Goal: Task Accomplishment & Management: Manage account settings

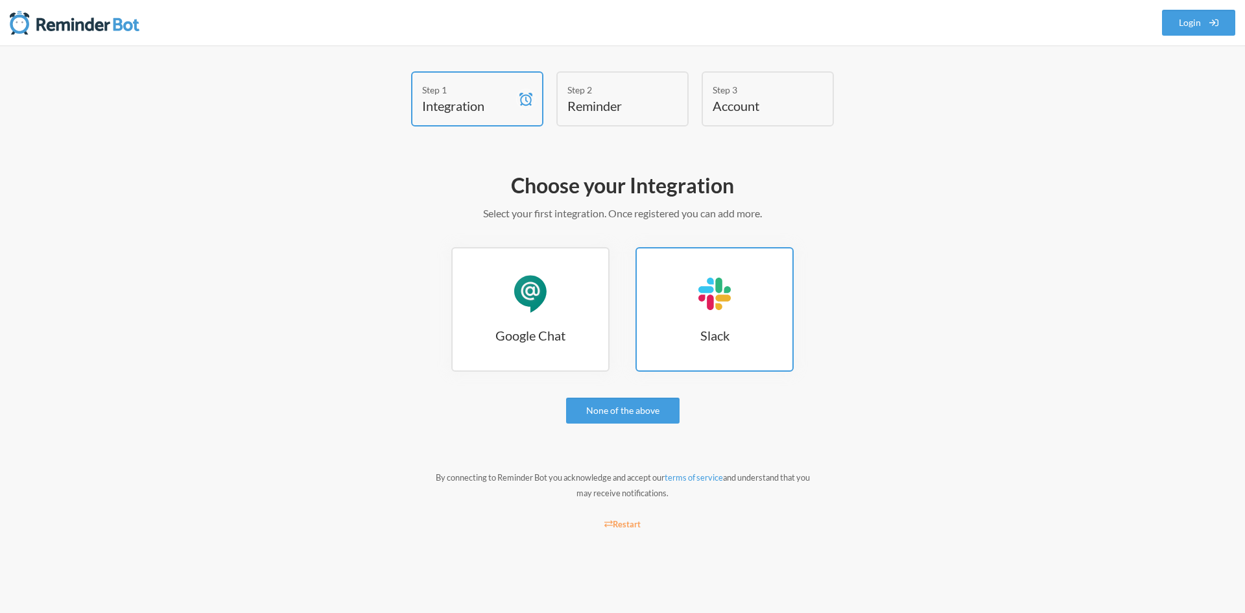
click at [731, 309] on div "Slack" at bounding box center [714, 293] width 39 height 39
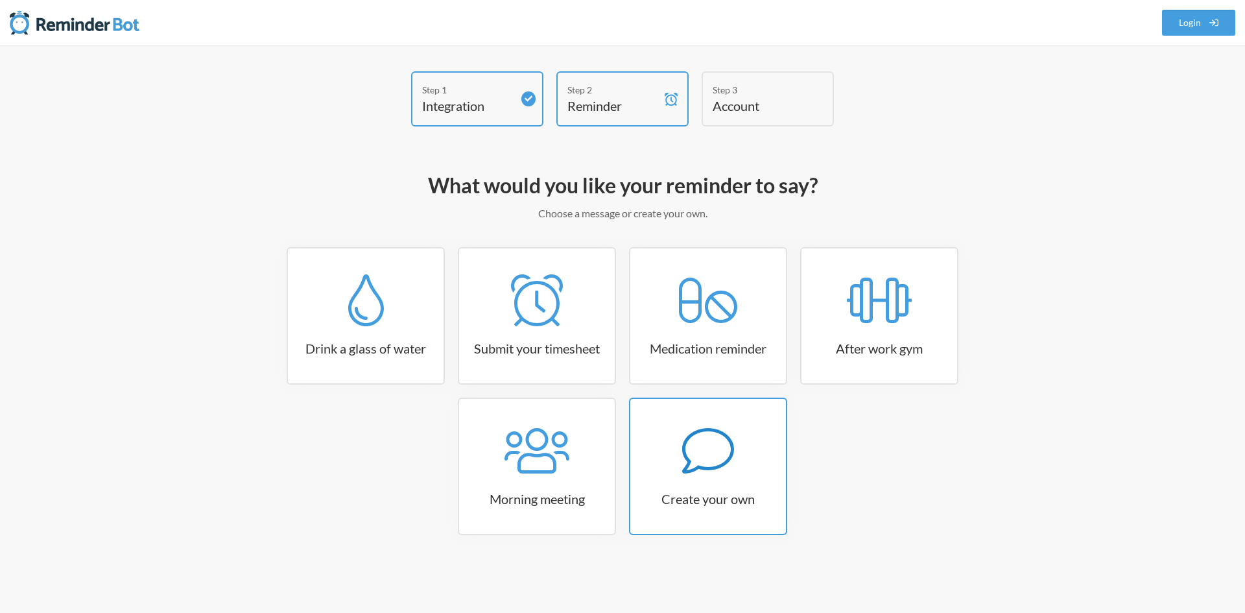
click at [708, 442] on icon at bounding box center [708, 451] width 52 height 52
select select "10:30:00"
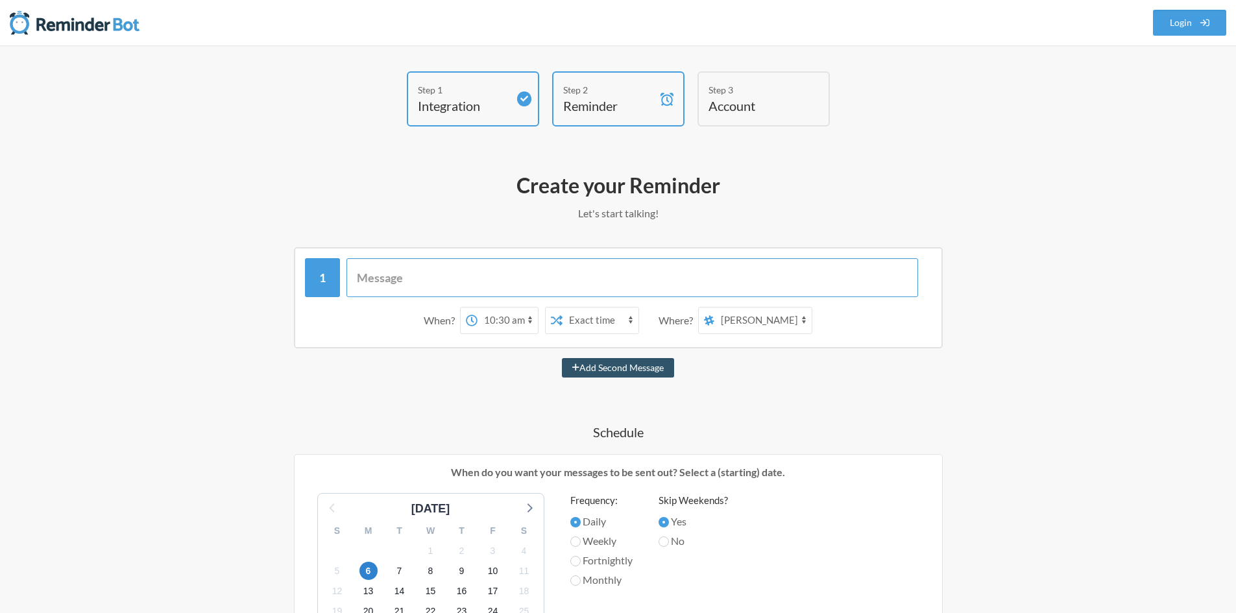
click at [397, 267] on input "text" at bounding box center [631, 277] width 571 height 39
click at [753, 315] on select "todo-operacionesprevcons nuevo-canal informal prevcons RICHARD MARTINEZ Jennife…" at bounding box center [762, 320] width 97 height 26
select select "D09JALTC5JB"
click at [715, 307] on select "todo-operacionesprevcons nuevo-canal informal prevcons RICHARD MARTINEZ Jennife…" at bounding box center [762, 320] width 97 height 26
click at [599, 322] on select "Exact time Random time" at bounding box center [600, 320] width 76 height 26
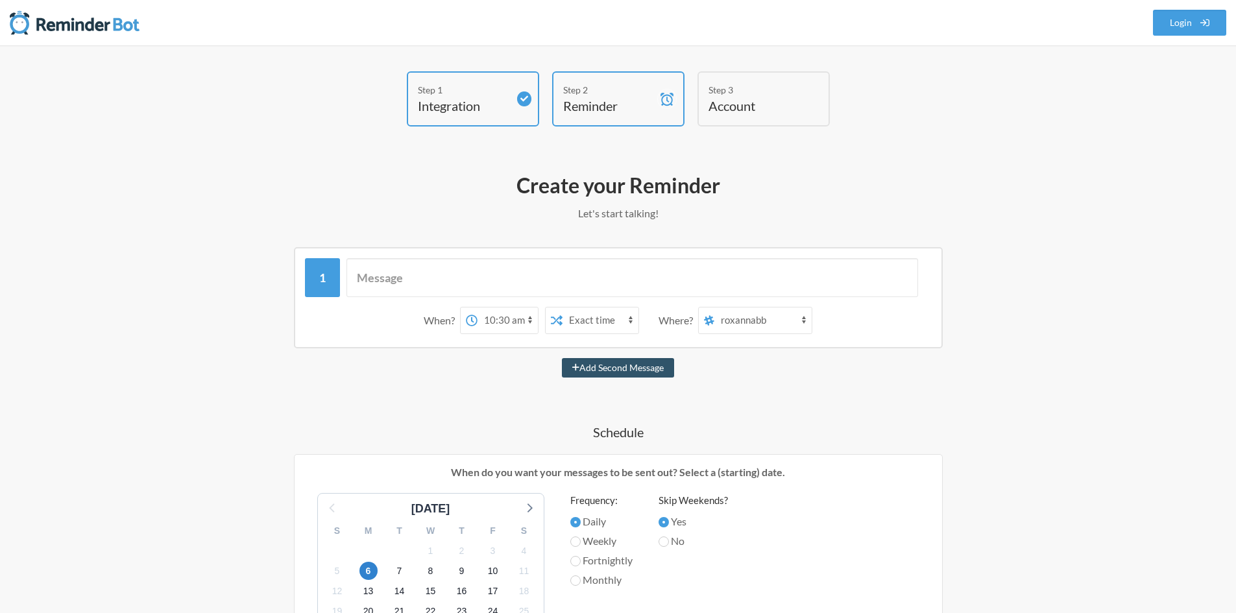
click at [590, 315] on select "Exact time Random time" at bounding box center [600, 320] width 76 height 26
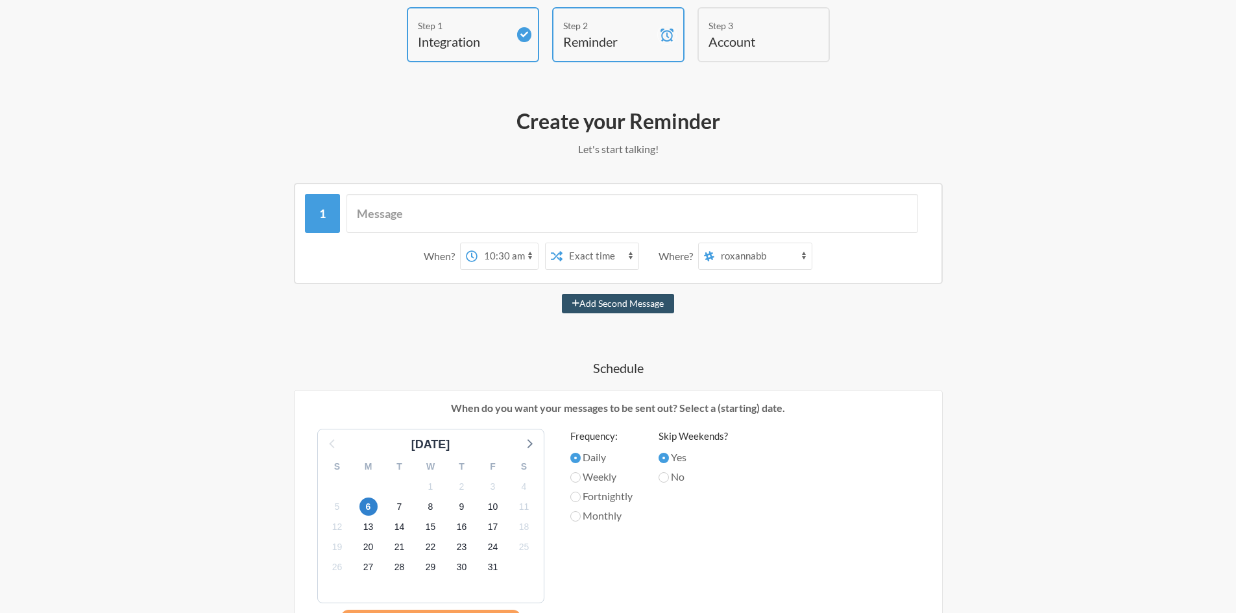
scroll to position [65, 0]
click at [577, 516] on input "Monthly" at bounding box center [575, 516] width 10 height 10
radio input "true"
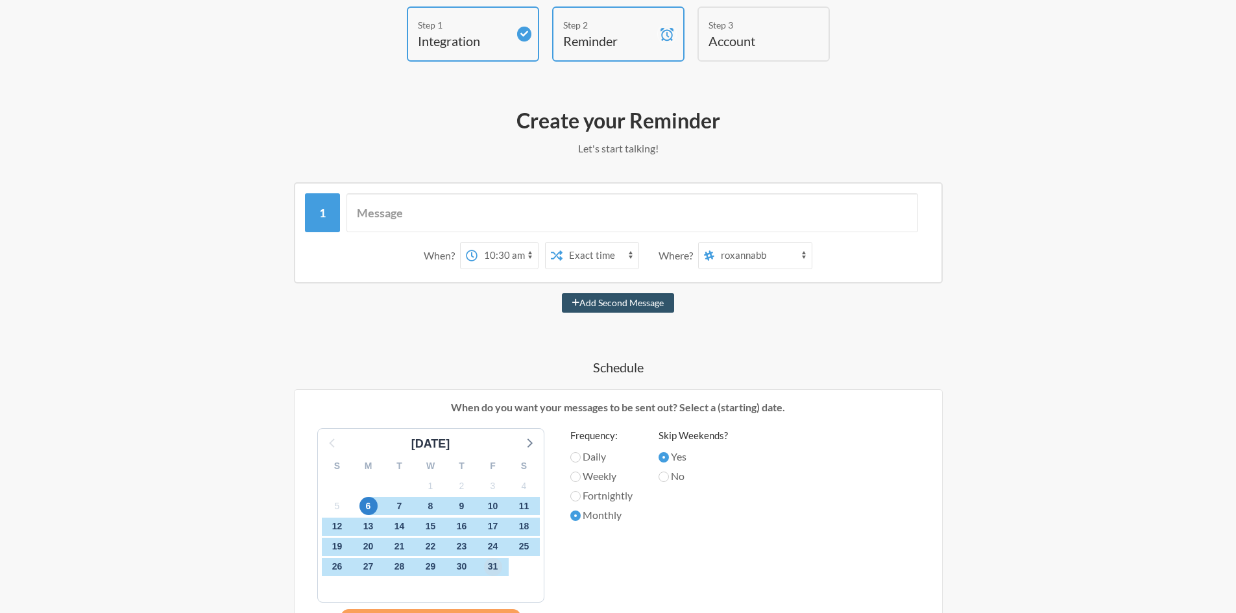
click at [491, 568] on span "31" at bounding box center [493, 567] width 18 height 18
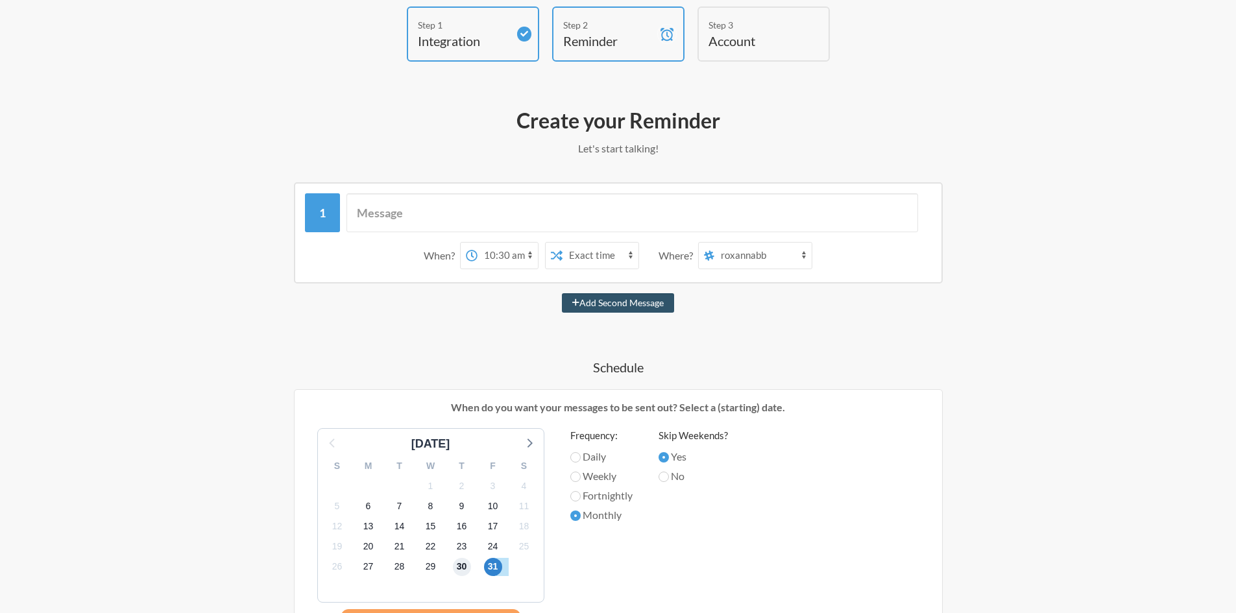
click at [469, 565] on span "30" at bounding box center [462, 567] width 18 height 18
click at [398, 210] on input "text" at bounding box center [631, 212] width 571 height 39
paste input "RECORDATORIO ACEPTAR FACTURAS EN SII EN EL REGISTRO DE COMPRAS Y VENTAS"
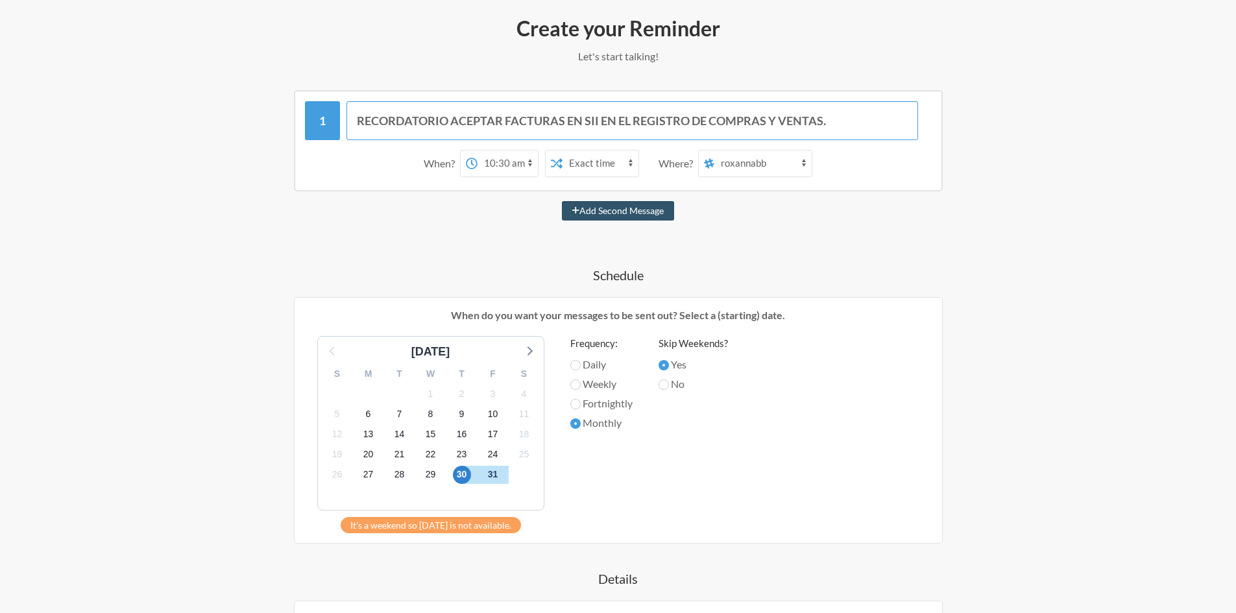
scroll to position [195, 0]
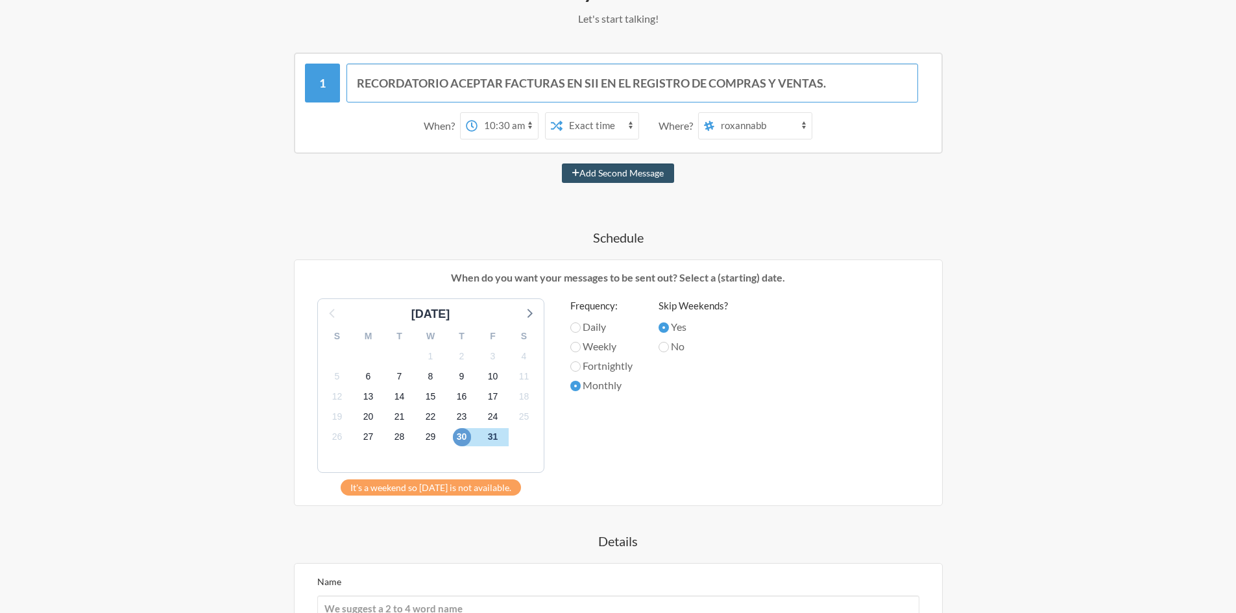
type input "RECORDATORIO ACEPTAR FACTURAS EN SII EN EL REGISTRO DE COMPRAS Y VENTAS."
click at [464, 442] on span "30" at bounding box center [462, 437] width 18 height 18
click at [492, 437] on span "31" at bounding box center [493, 437] width 18 height 18
click at [467, 436] on span "30" at bounding box center [462, 437] width 18 height 18
click at [489, 435] on span "31" at bounding box center [493, 437] width 18 height 18
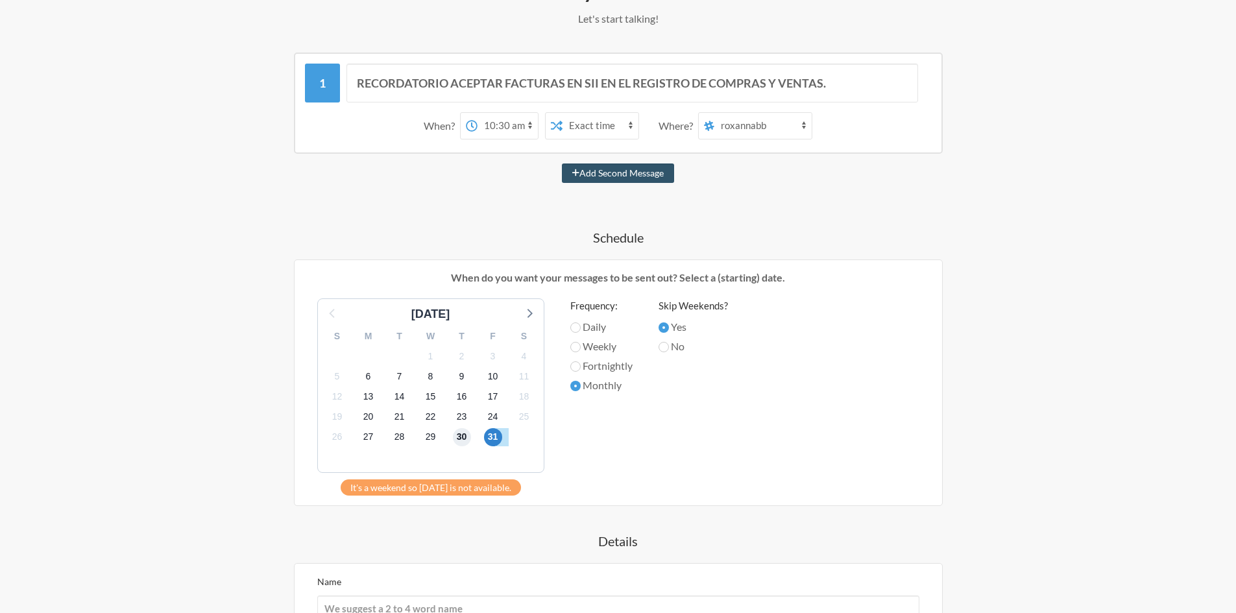
click at [455, 439] on span "30" at bounding box center [462, 437] width 18 height 18
click at [667, 351] on input "No" at bounding box center [663, 347] width 10 height 10
radio input "true"
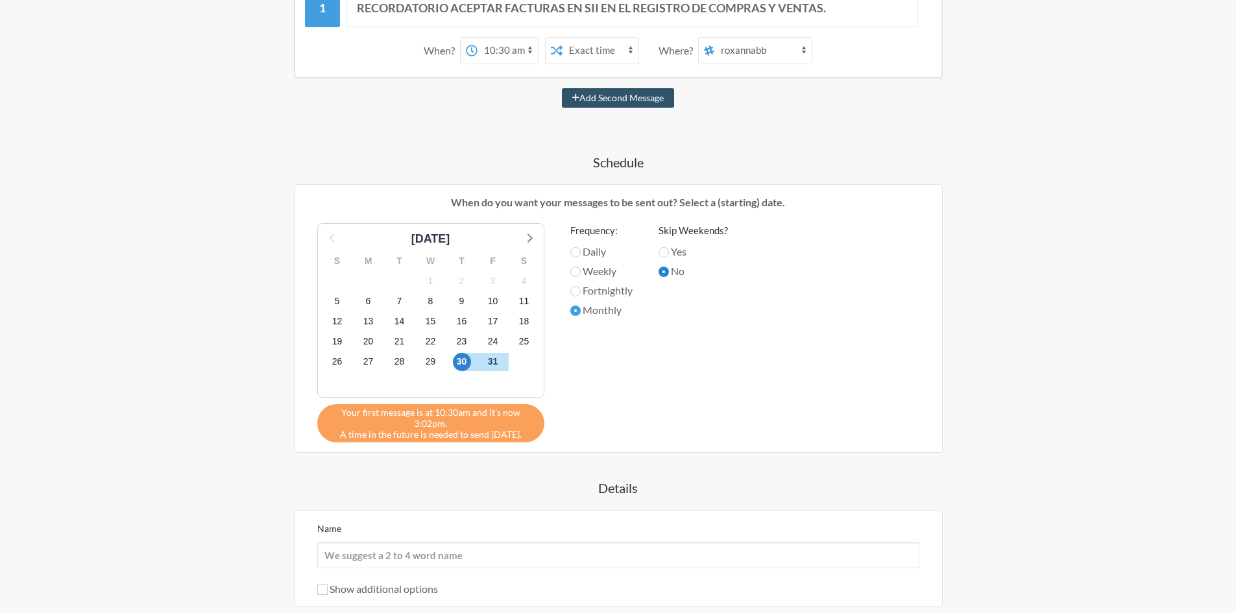
scroll to position [389, 0]
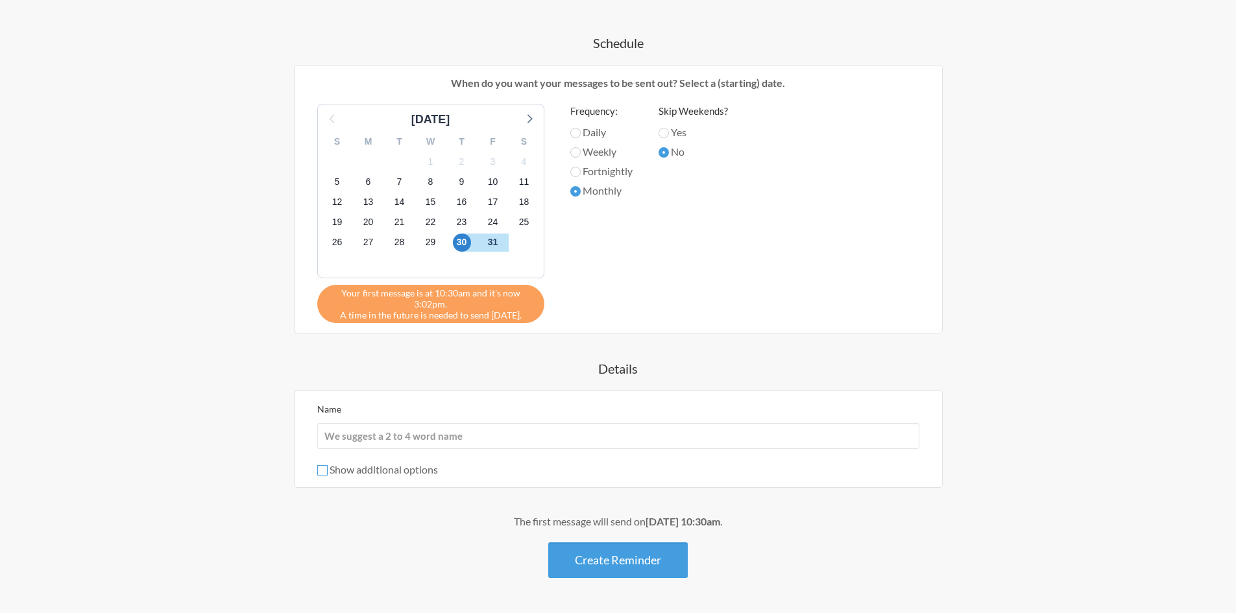
click at [327, 472] on input "Show additional options" at bounding box center [322, 470] width 10 height 10
checkbox input "true"
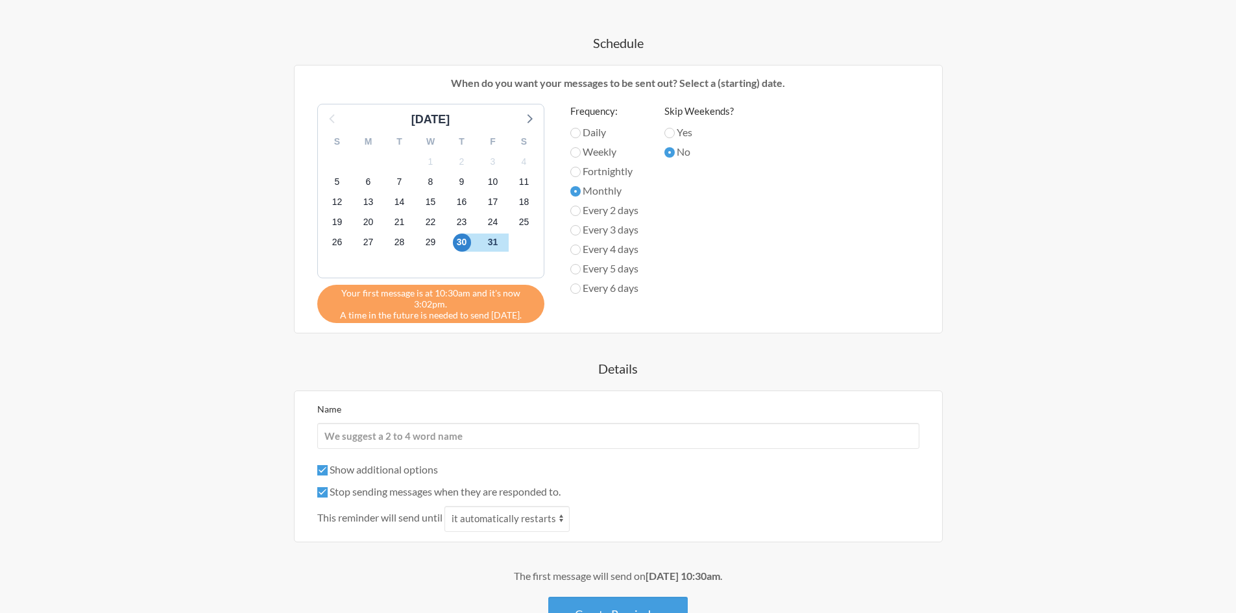
click at [1018, 367] on div "Step 1 Integration Step 2 Reminder Step 3 Account What would you like your remi…" at bounding box center [618, 183] width 830 height 1002
click at [396, 439] on input "Name" at bounding box center [618, 436] width 602 height 26
type input "r"
type input "ROXANNA MARTINEZ"
click at [560, 492] on label "Stop sending messages when they are responded to." at bounding box center [438, 491] width 243 height 12
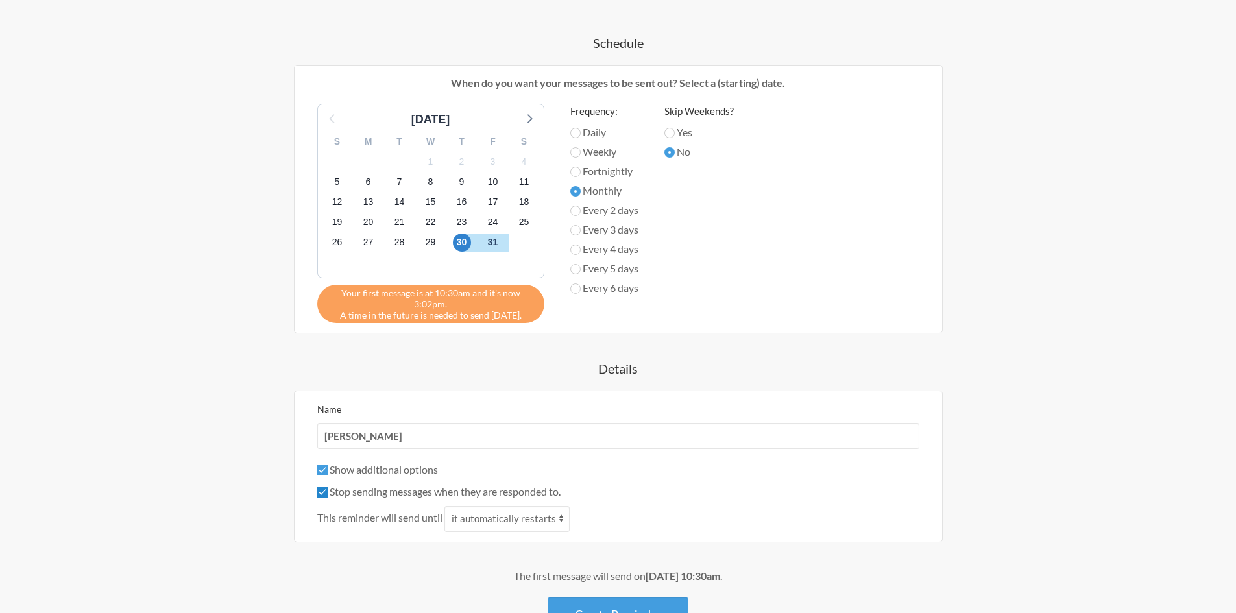
click at [328, 492] on input "Stop sending messages when they are responded to." at bounding box center [322, 492] width 10 height 10
click at [553, 492] on label "Stop sending messages when they are responded to." at bounding box center [438, 491] width 243 height 12
click at [328, 492] on input "Stop sending messages when they are responded to." at bounding box center [322, 492] width 10 height 10
checkbox input "true"
click at [492, 520] on select "it automatically restarts it is replied to" at bounding box center [506, 519] width 125 height 26
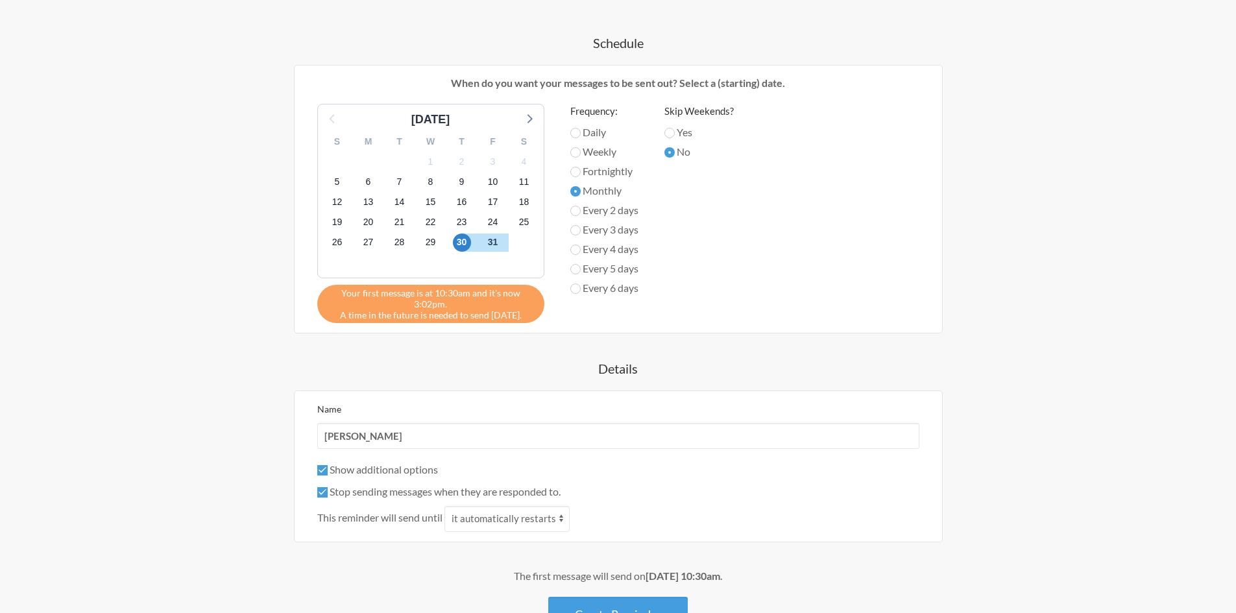
click at [598, 474] on div "Show additional options" at bounding box center [618, 470] width 602 height 16
click at [584, 208] on label "Every 2 days" at bounding box center [604, 210] width 68 height 16
click at [581, 208] on input "Every 2 days" at bounding box center [575, 211] width 10 height 10
radio input "true"
click at [577, 193] on input "Monthly" at bounding box center [575, 191] width 10 height 10
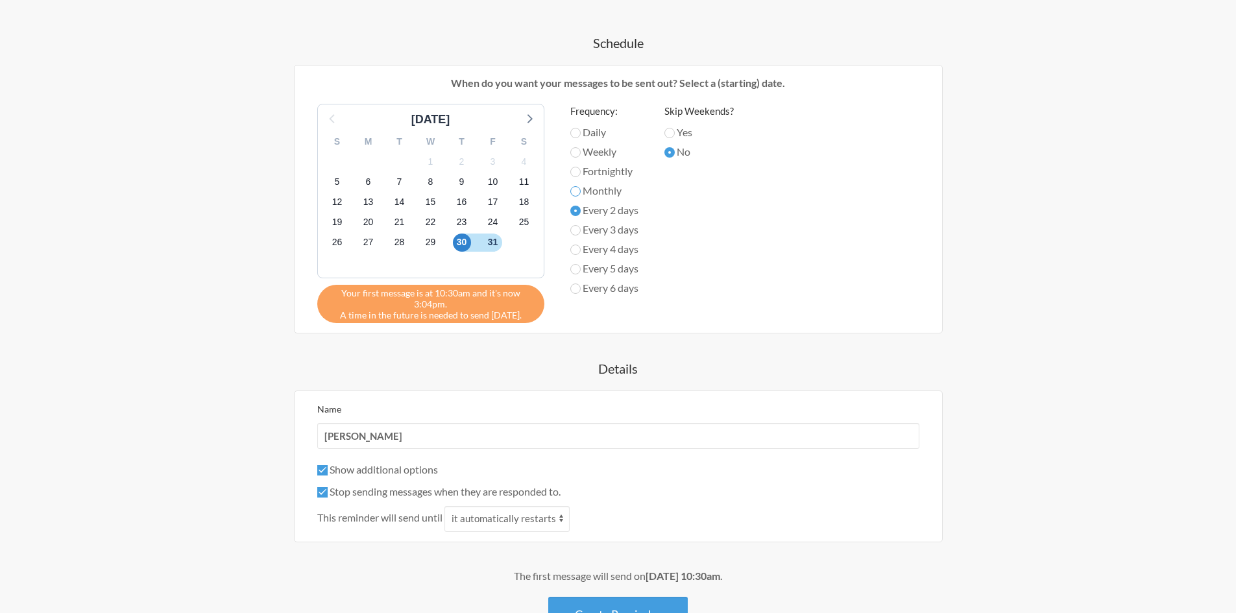
radio input "true"
click at [579, 208] on input "Every 2 days" at bounding box center [575, 211] width 10 height 10
radio input "true"
click at [579, 193] on input "Monthly" at bounding box center [575, 191] width 10 height 10
radio input "true"
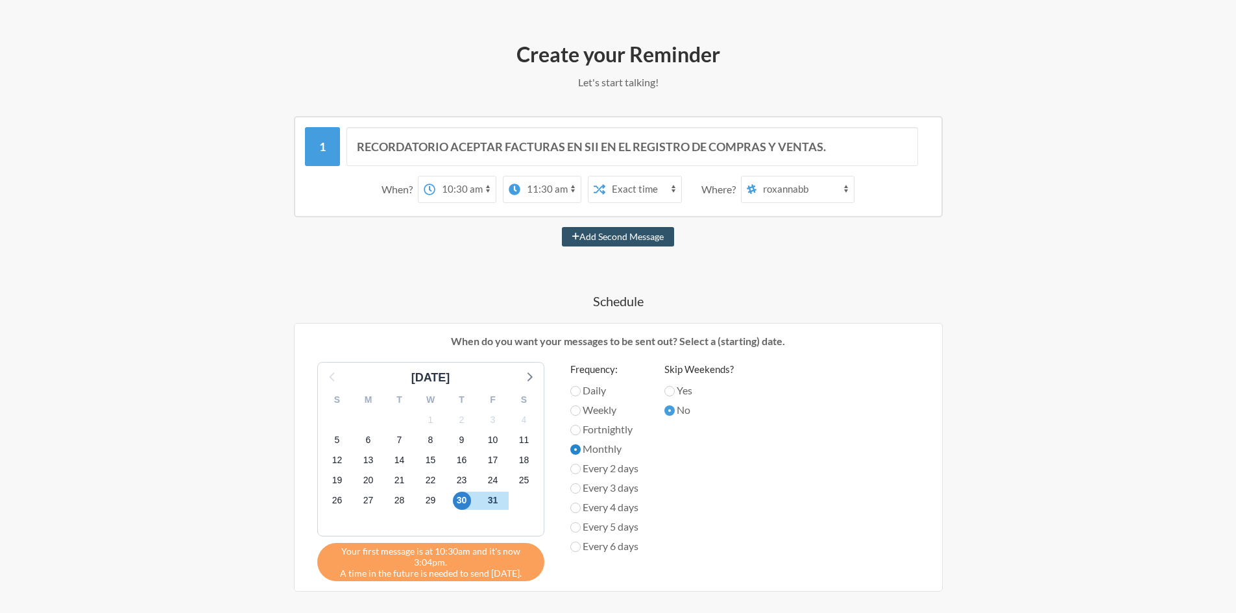
scroll to position [130, 0]
click at [514, 191] on icon at bounding box center [515, 191] width 12 height 12
click at [496, 191] on select "12:00 am 12:15 am 12:30 am 12:45 am 1:00 am 1:15 am 1:30 am 1:45 am 2:00 am 2:1…" at bounding box center [465, 191] width 60 height 26
click at [571, 195] on select "12:00 am 12:15 am 12:30 am 12:45 am 1:00 am 1:15 am 1:30 am 1:45 am 2:00 am 2:1…" at bounding box center [550, 191] width 60 height 26
select select "18:00:00"
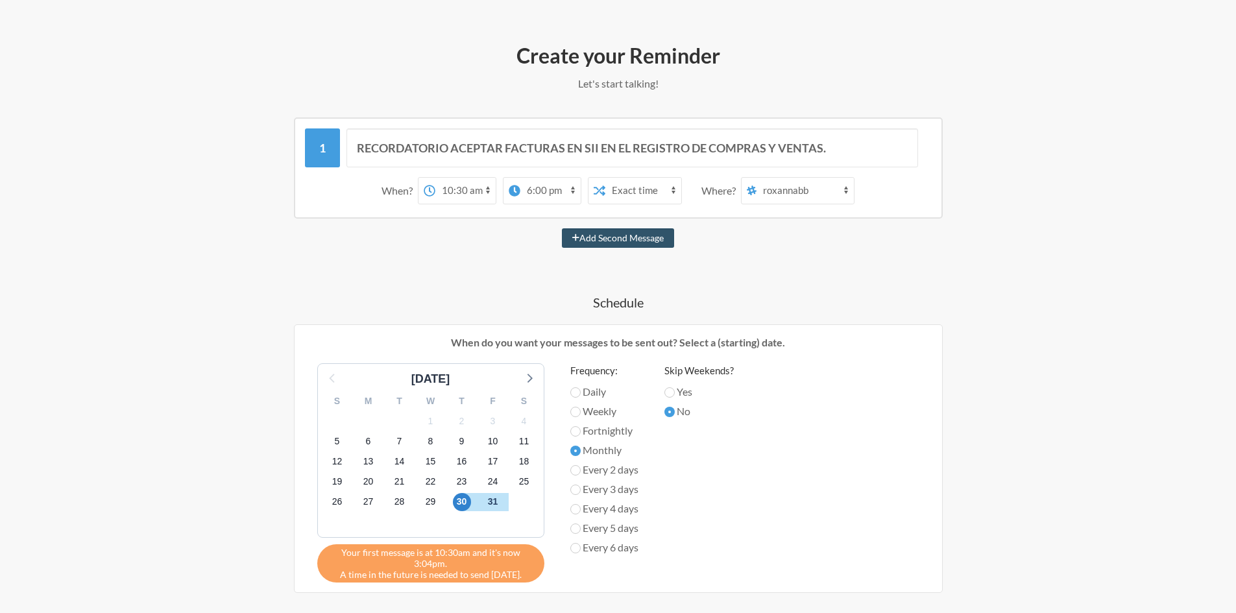
click at [520, 178] on select "12:00 am 12:15 am 12:30 am 12:45 am 1:00 am 1:15 am 1:30 am 1:45 am 2:00 am 2:1…" at bounding box center [550, 191] width 60 height 26
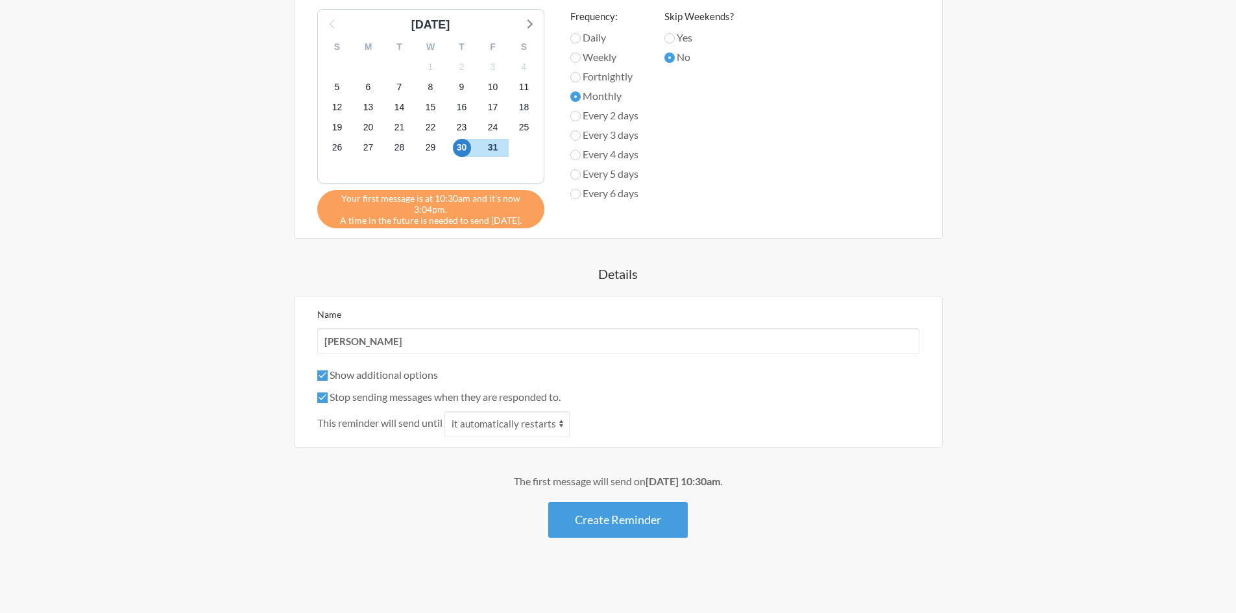
scroll to position [487, 0]
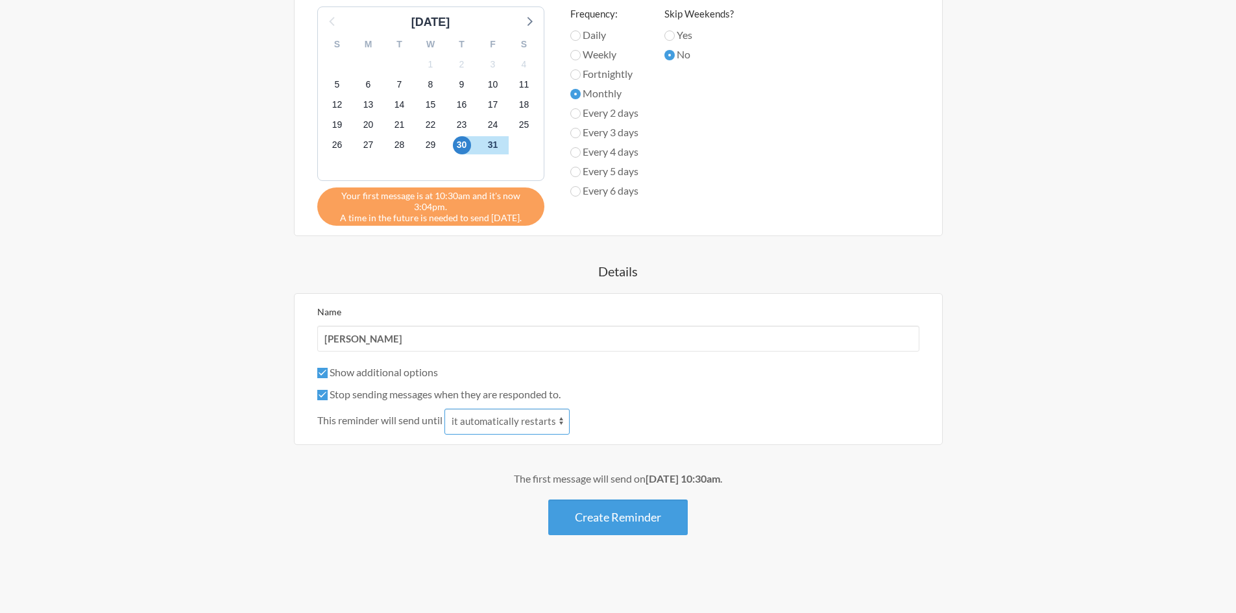
click at [525, 418] on select "it automatically restarts it is replied to" at bounding box center [506, 422] width 125 height 26
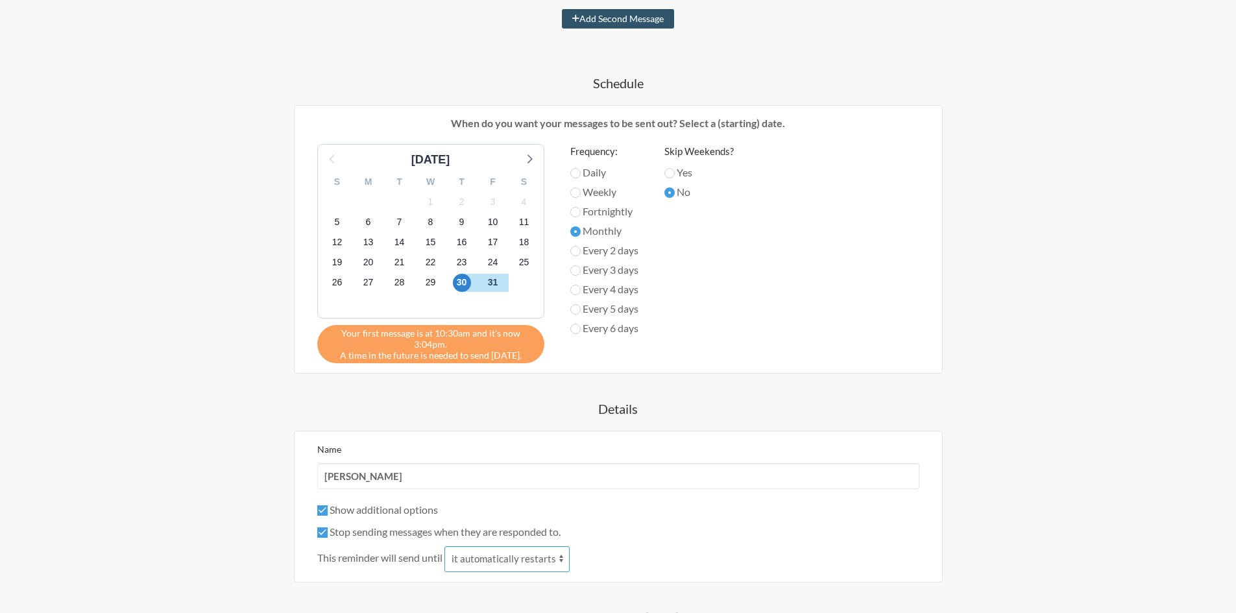
scroll to position [454, 0]
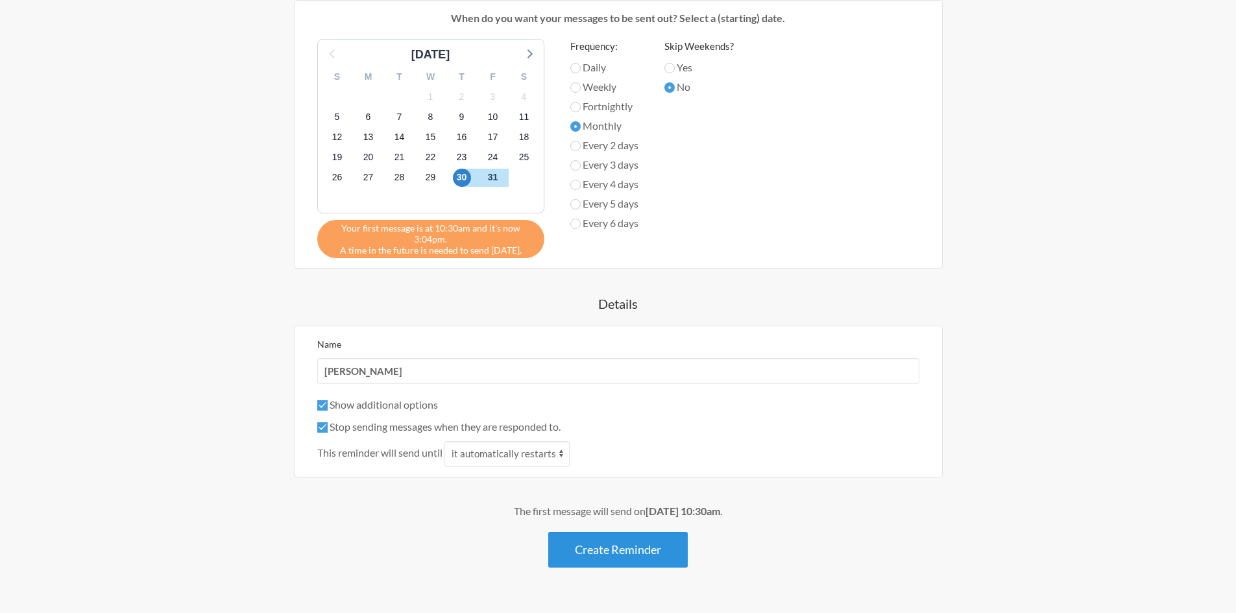
click at [618, 557] on button "Create Reminder" at bounding box center [617, 550] width 139 height 36
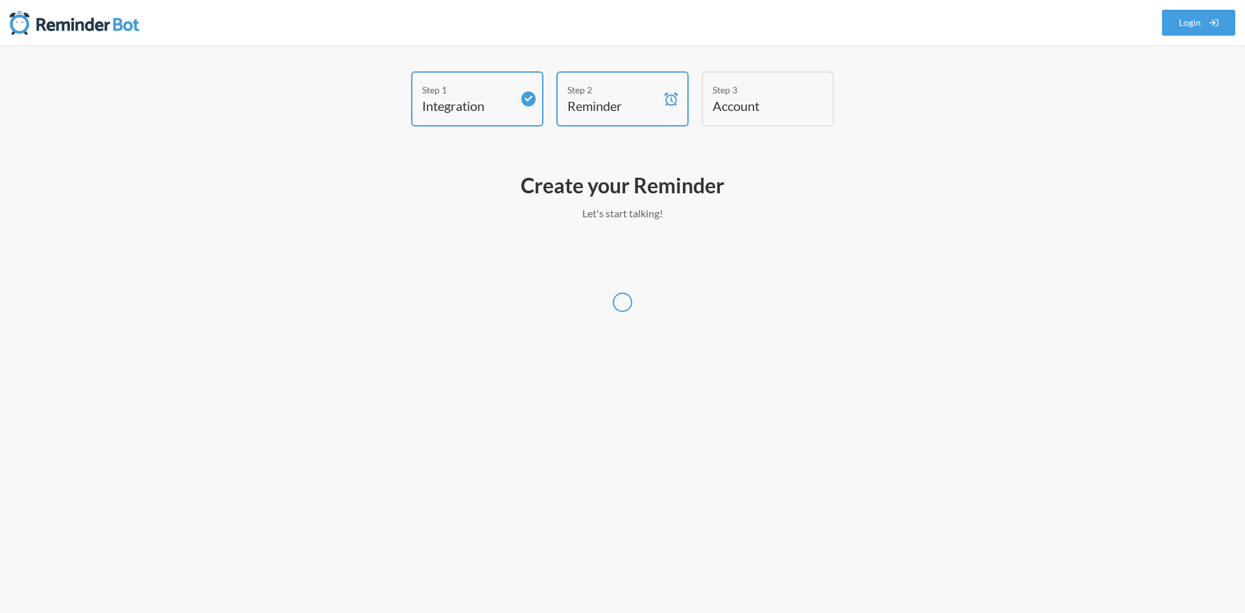
select select "America/Caracas"
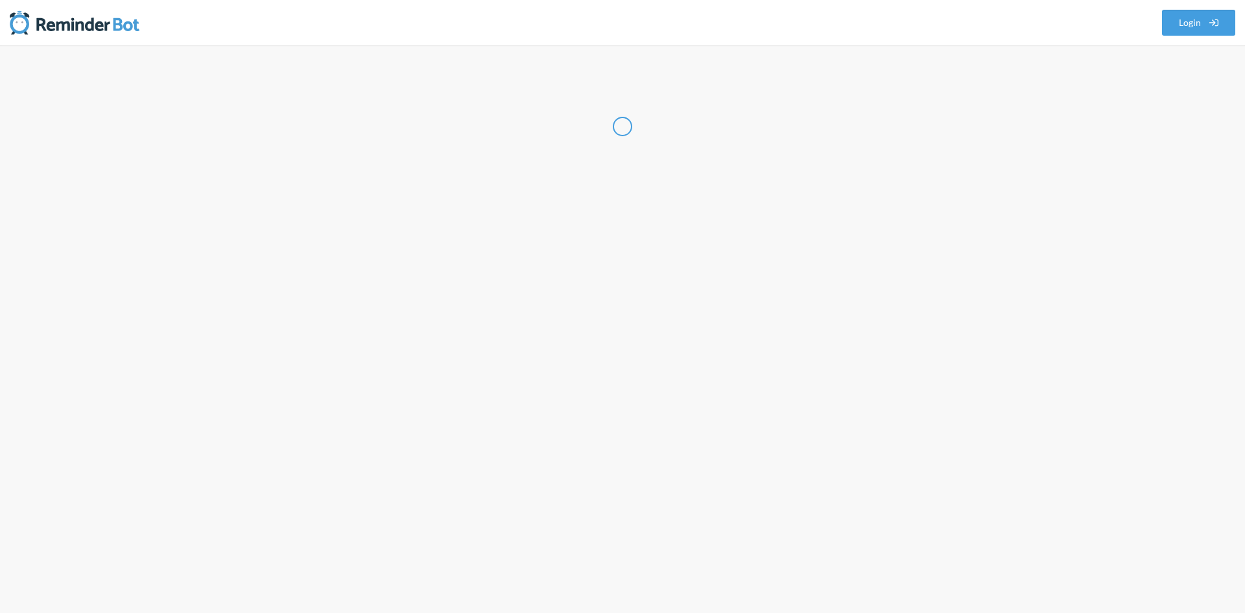
select select "CL"
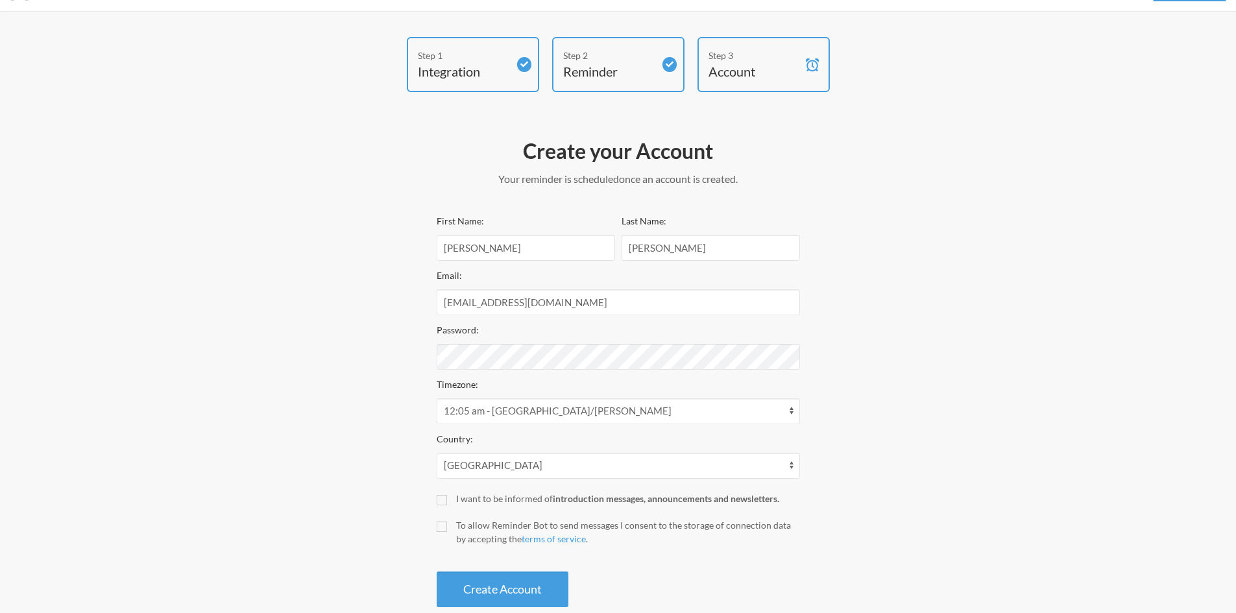
scroll to position [61, 0]
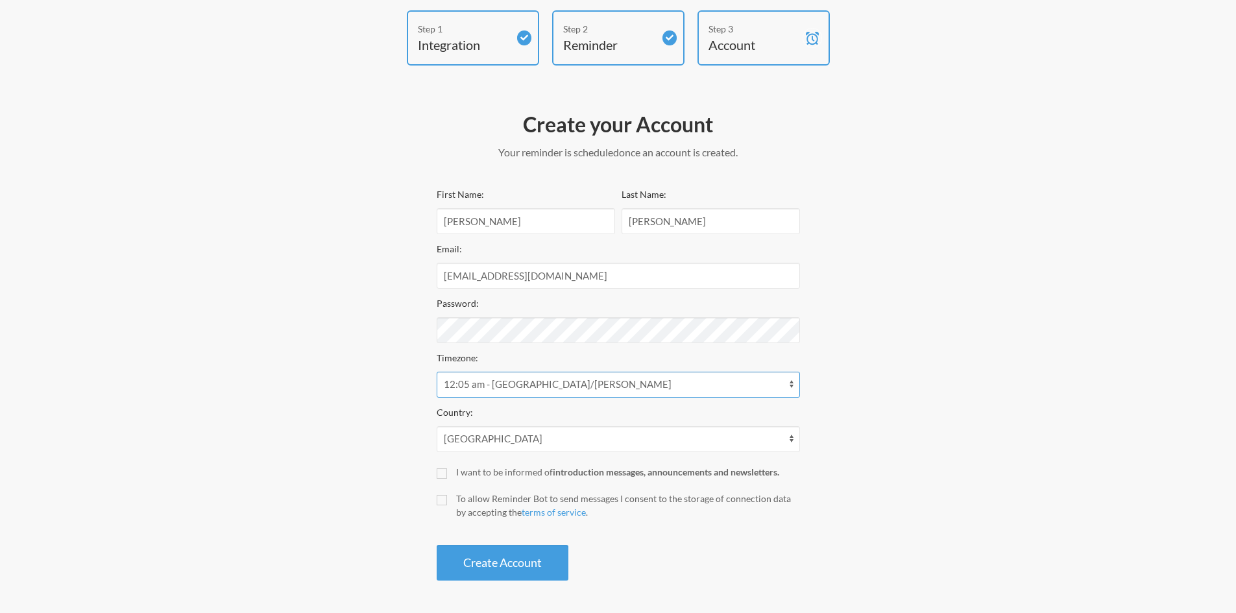
click at [564, 387] on select "12:05 am - Antarctica/Mawson 12:05 am - Asia/Aqtau 12:05 am - Asia/Aqtobe 12:05…" at bounding box center [618, 385] width 363 height 26
select select "America/Santiago"
click at [437, 372] on select "12:05 am - Antarctica/Mawson 12:05 am - Asia/Aqtau 12:05 am - Asia/Aqtobe 12:05…" at bounding box center [618, 385] width 363 height 26
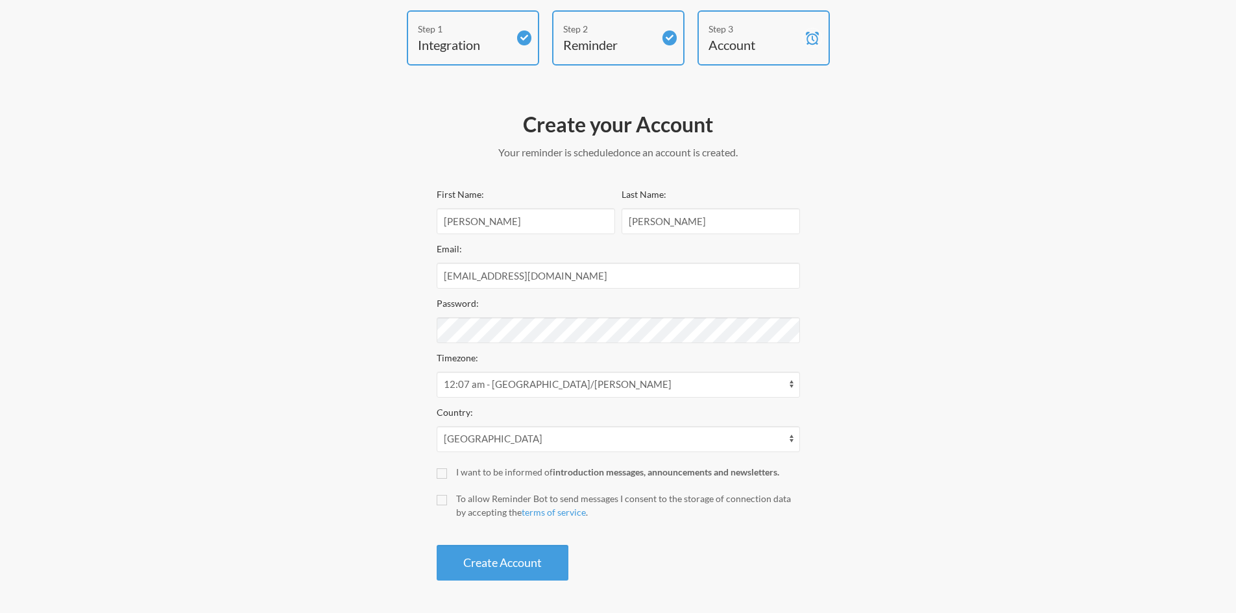
click at [452, 483] on div "First Name: RICHARD Last Name: MARTINEZ Email: MACLAUD05@GMAIL.COM Password: Ti…" at bounding box center [618, 383] width 363 height 394
click at [446, 475] on input "I want to be informed of introduction messages, announcements and newsletters." at bounding box center [442, 473] width 10 height 10
checkbox input "true"
click at [445, 502] on input "To allow Reminder Bot to send messages I consent to the storage of connection d…" at bounding box center [442, 500] width 10 height 10
checkbox input "true"
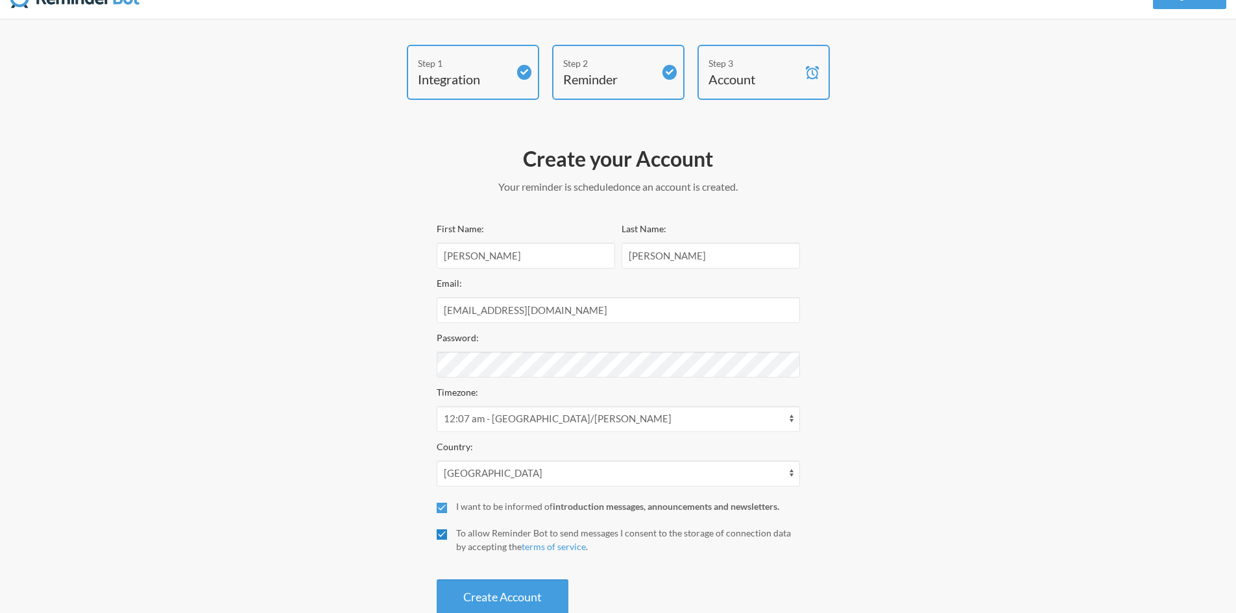
scroll to position [0, 0]
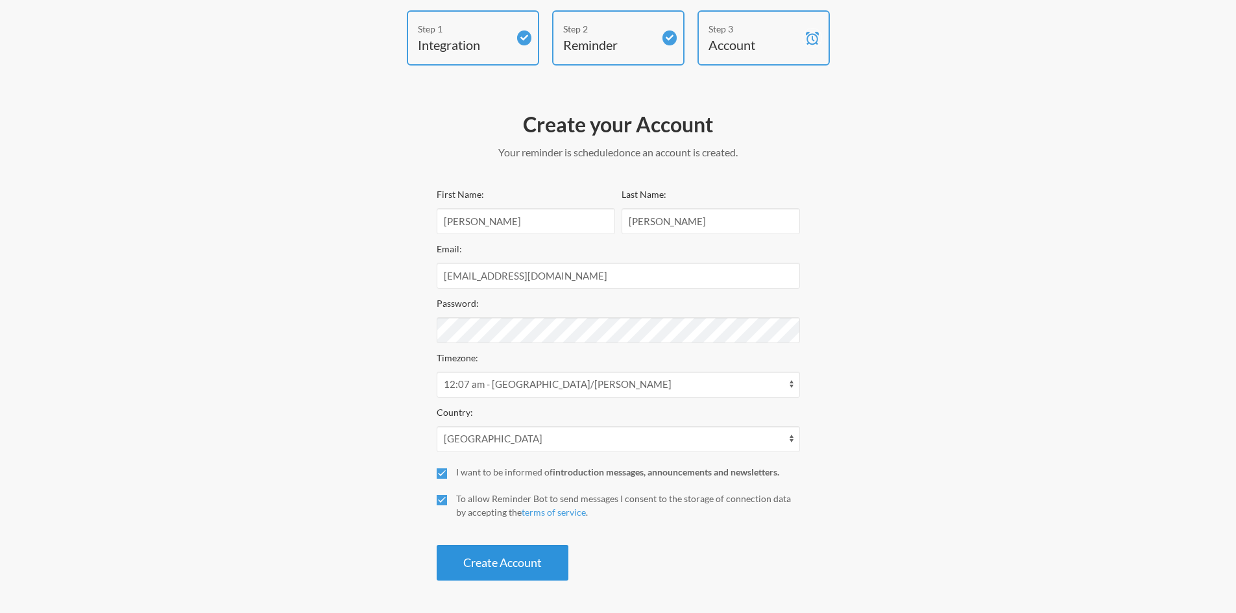
click at [521, 569] on button "Create Account" at bounding box center [503, 563] width 132 height 36
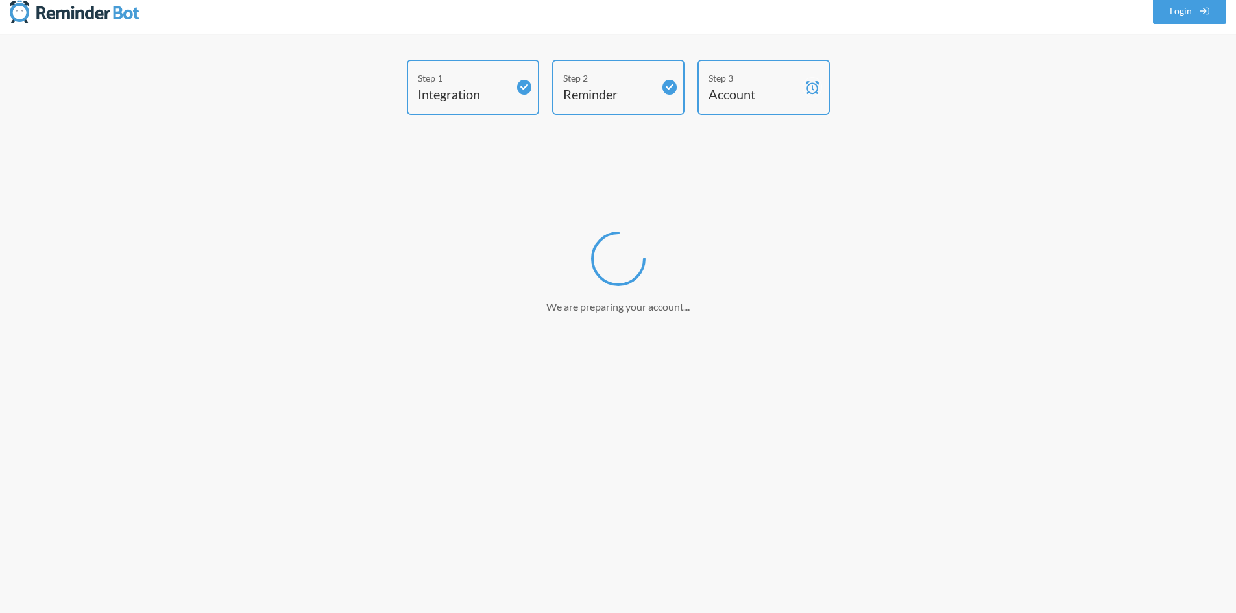
scroll to position [12, 0]
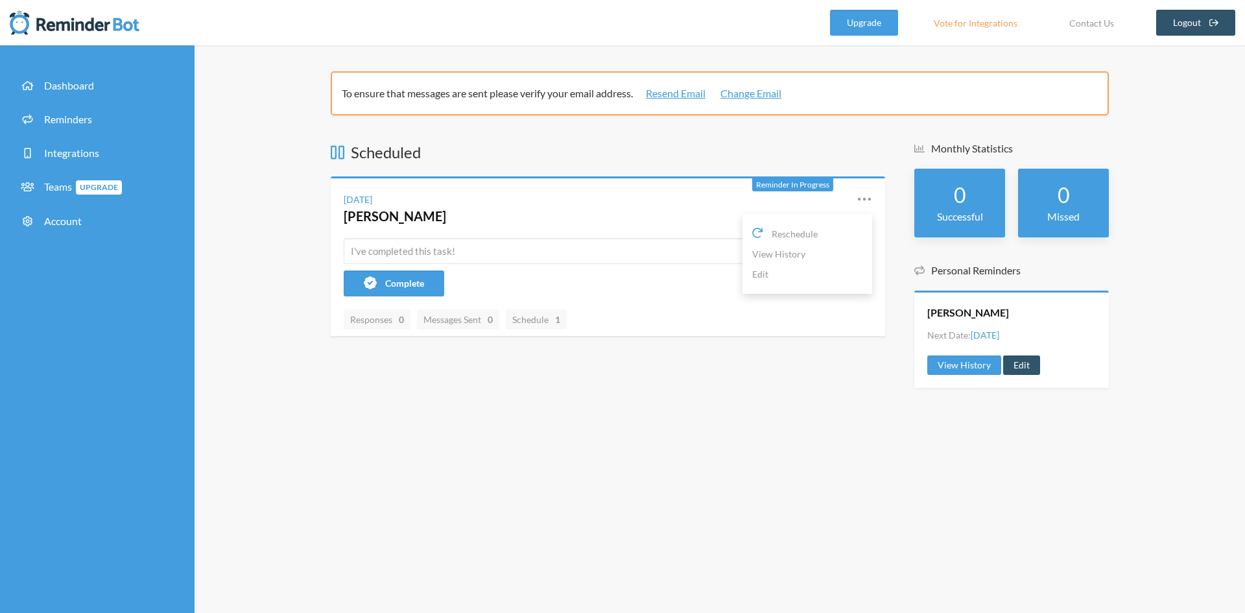
click at [871, 200] on icon at bounding box center [865, 199] width 16 height 16
click at [1028, 365] on link "Edit" at bounding box center [1022, 364] width 37 height 19
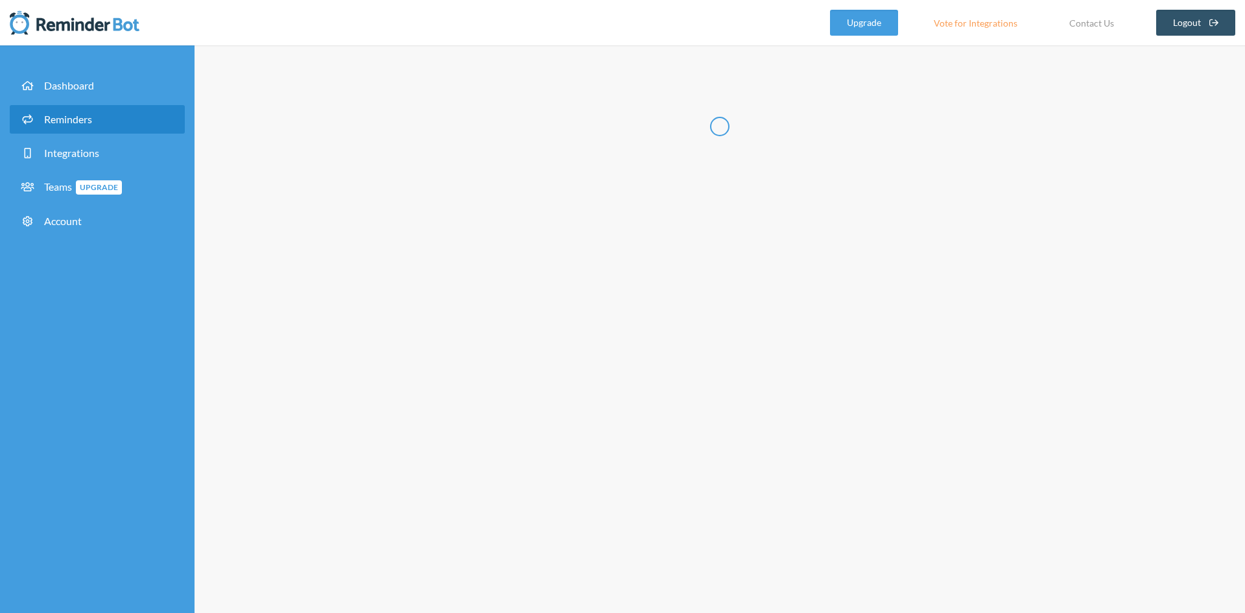
radio input "false"
radio input "true"
radio input "false"
radio input "true"
type input "ROXANNA MARTINEZ"
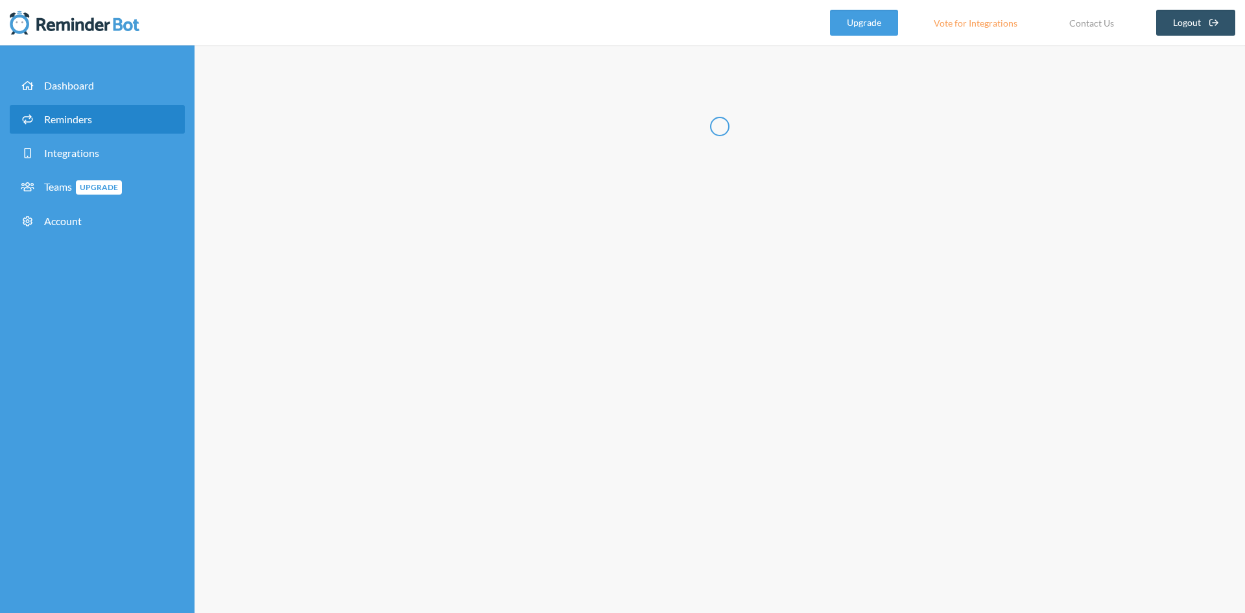
checkbox input "true"
select select "10:30:00"
select select "18:00:00"
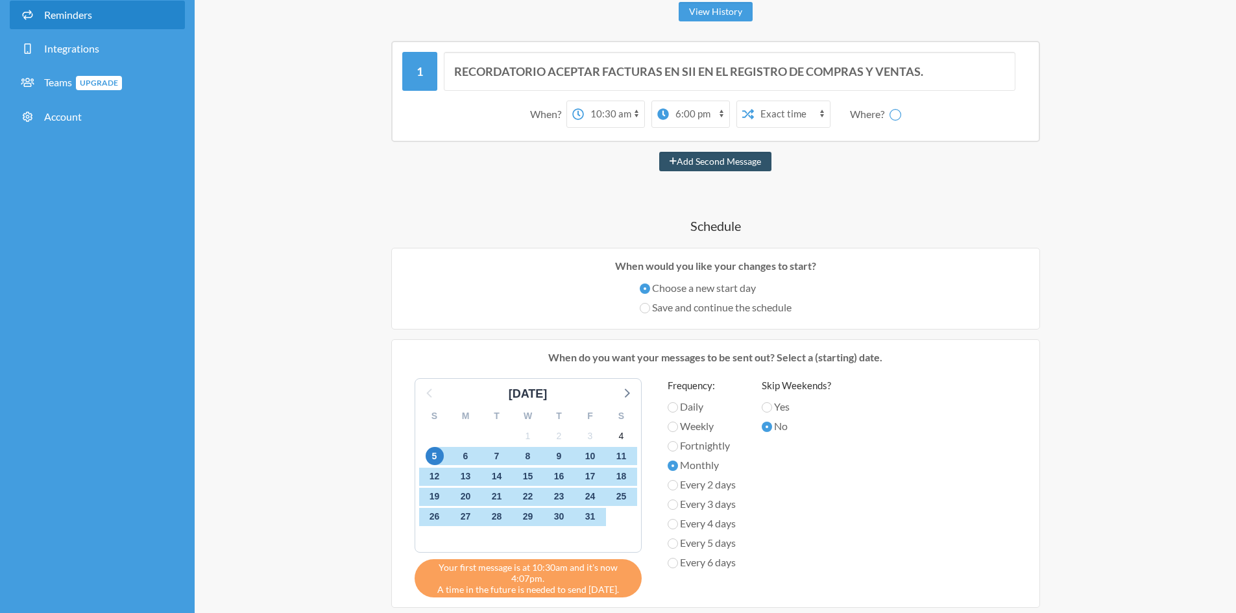
scroll to position [65, 0]
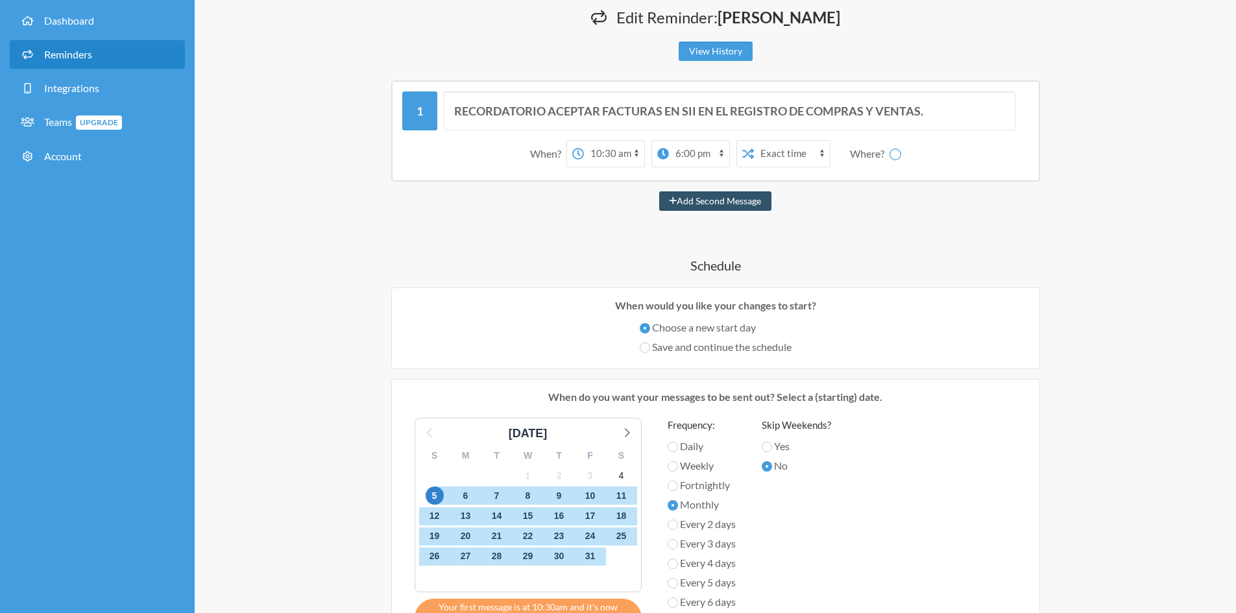
select select "D09JALTC5JB"
click at [641, 348] on input "Save and continue the schedule" at bounding box center [645, 348] width 10 height 10
radio input "true"
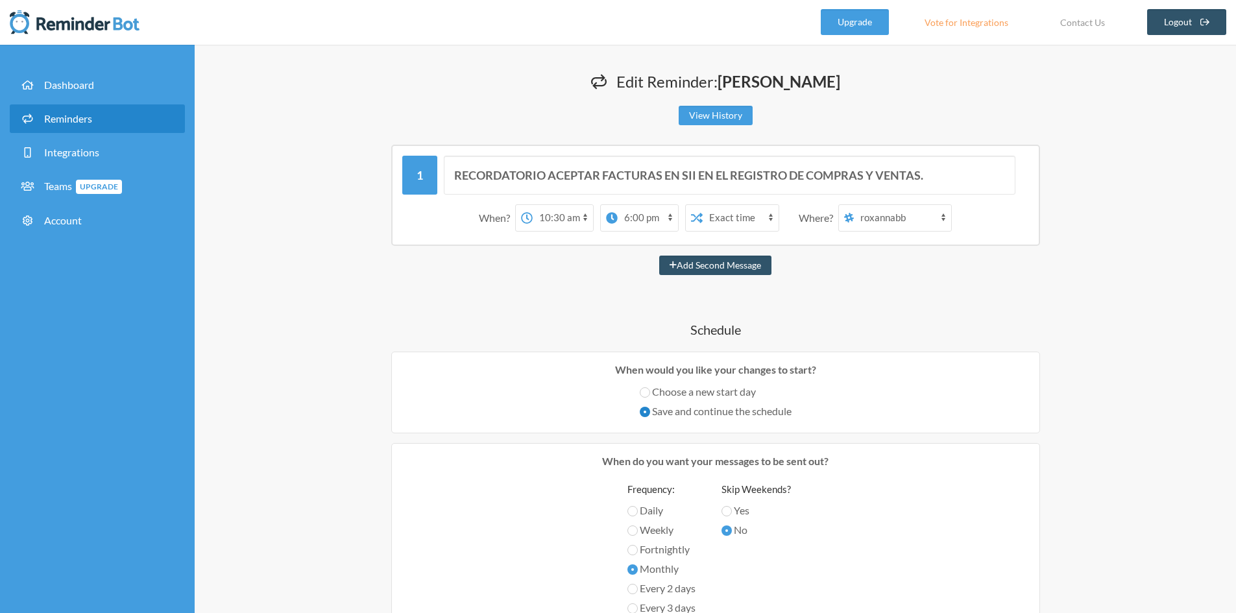
scroll to position [259, 0]
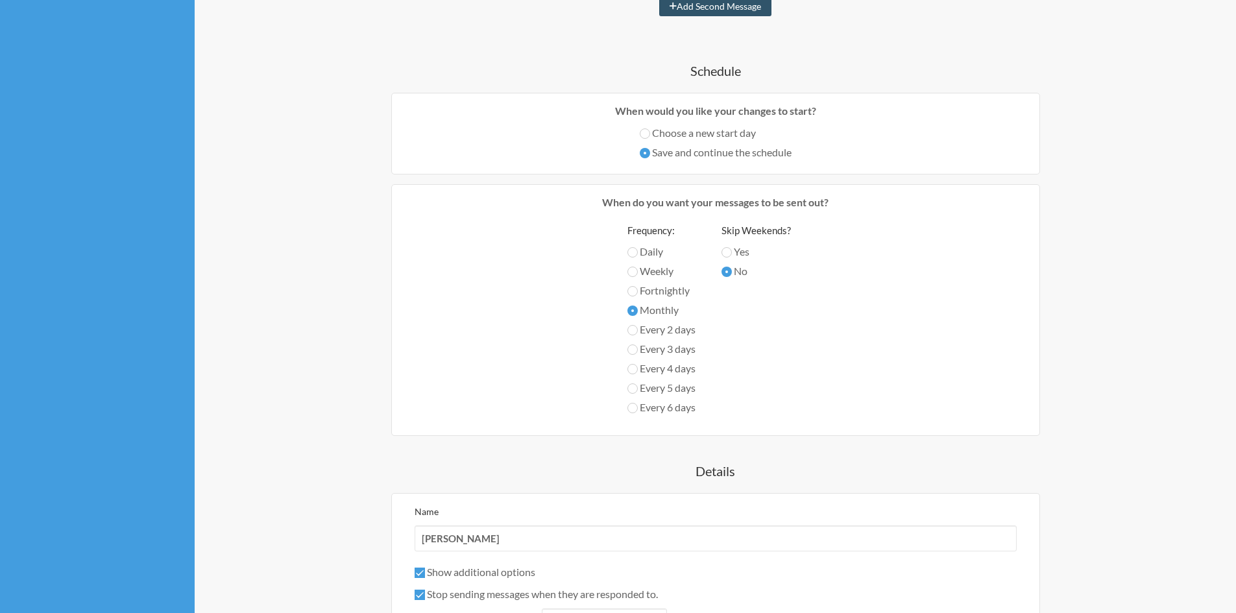
click at [648, 130] on label "Choose a new start day" at bounding box center [716, 133] width 152 height 16
click at [648, 130] on input "Choose a new start day" at bounding box center [645, 133] width 10 height 10
radio input "true"
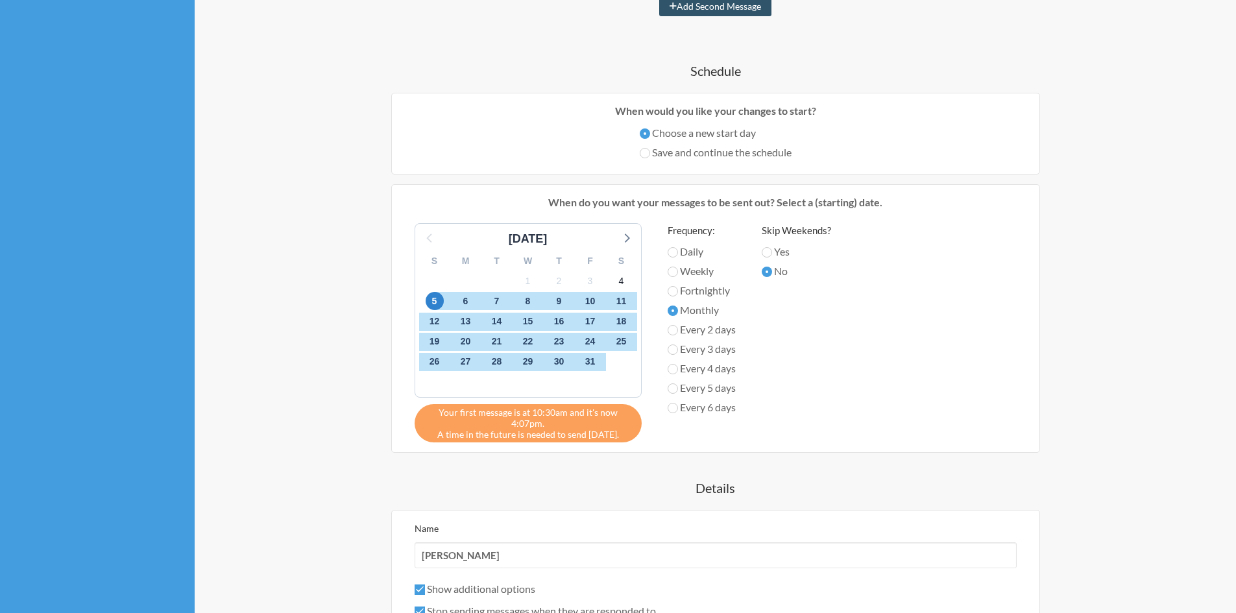
click at [652, 145] on label "Save and continue the schedule" at bounding box center [716, 153] width 152 height 16
click at [650, 148] on input "Save and continue the schedule" at bounding box center [645, 153] width 10 height 10
radio input "true"
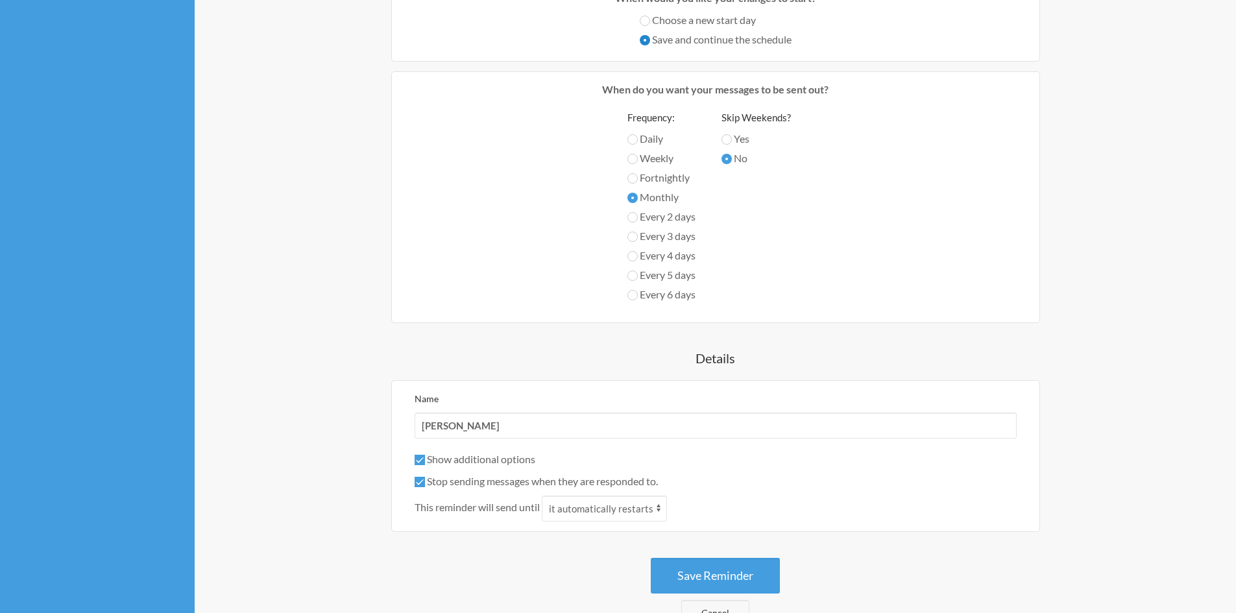
scroll to position [389, 0]
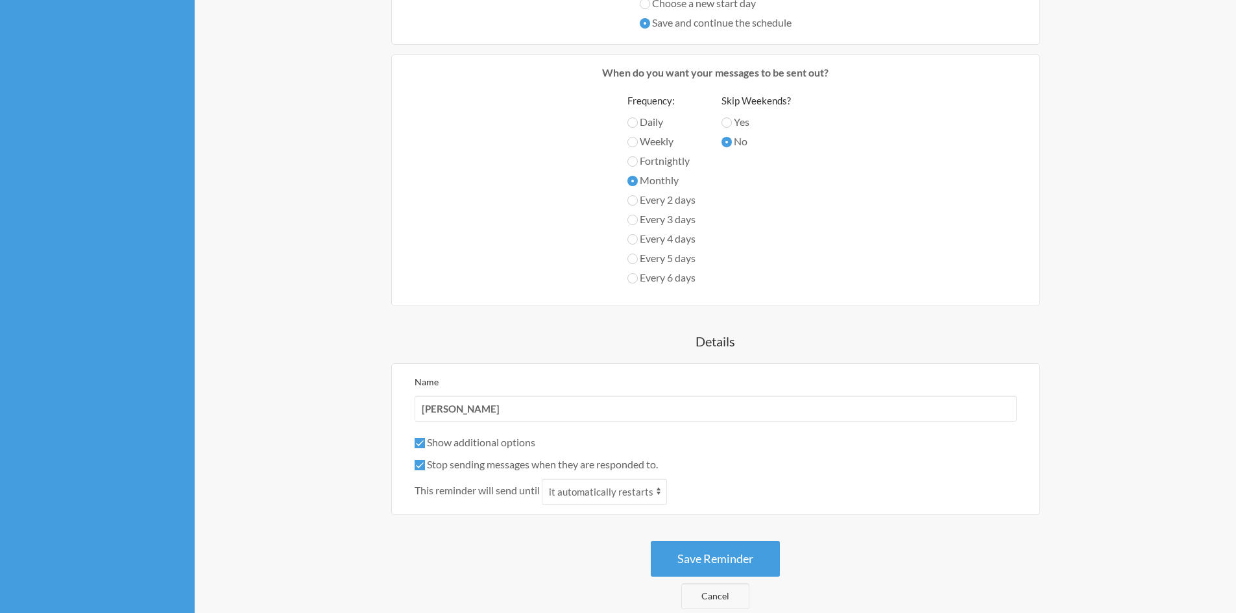
click at [488, 171] on div "Frequency: Daily Weekly Fortnightly Monthly Every 2 days Every 3 days Every 4 d…" at bounding box center [716, 194] width 628 height 203
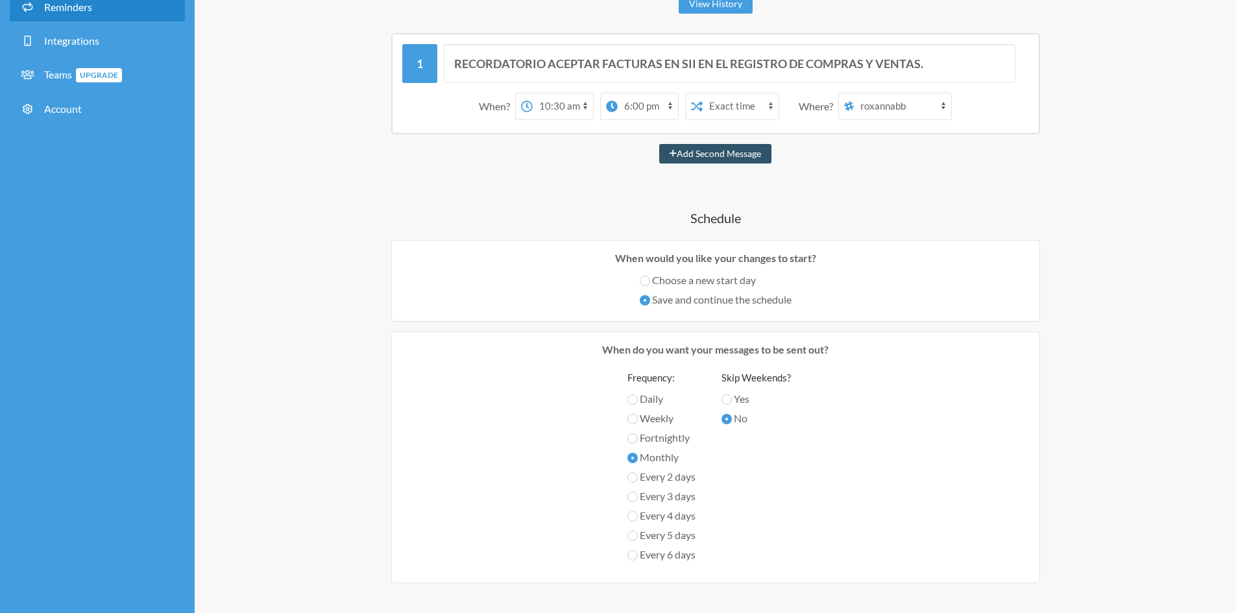
scroll to position [0, 0]
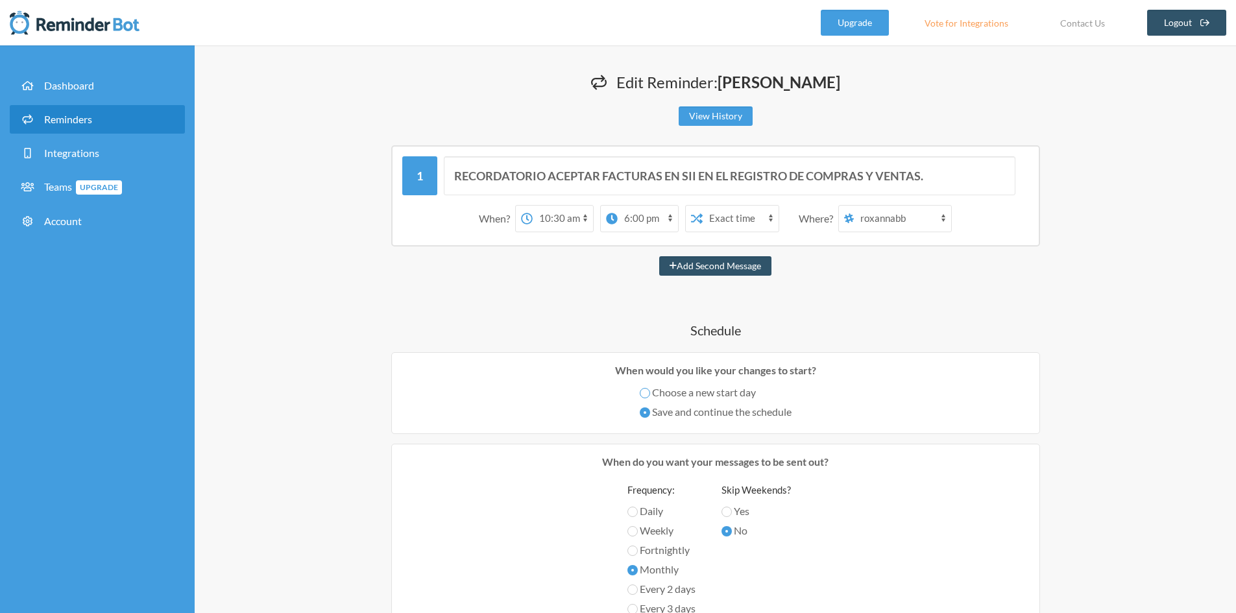
click at [646, 394] on input "Choose a new start day" at bounding box center [645, 393] width 10 height 10
radio input "true"
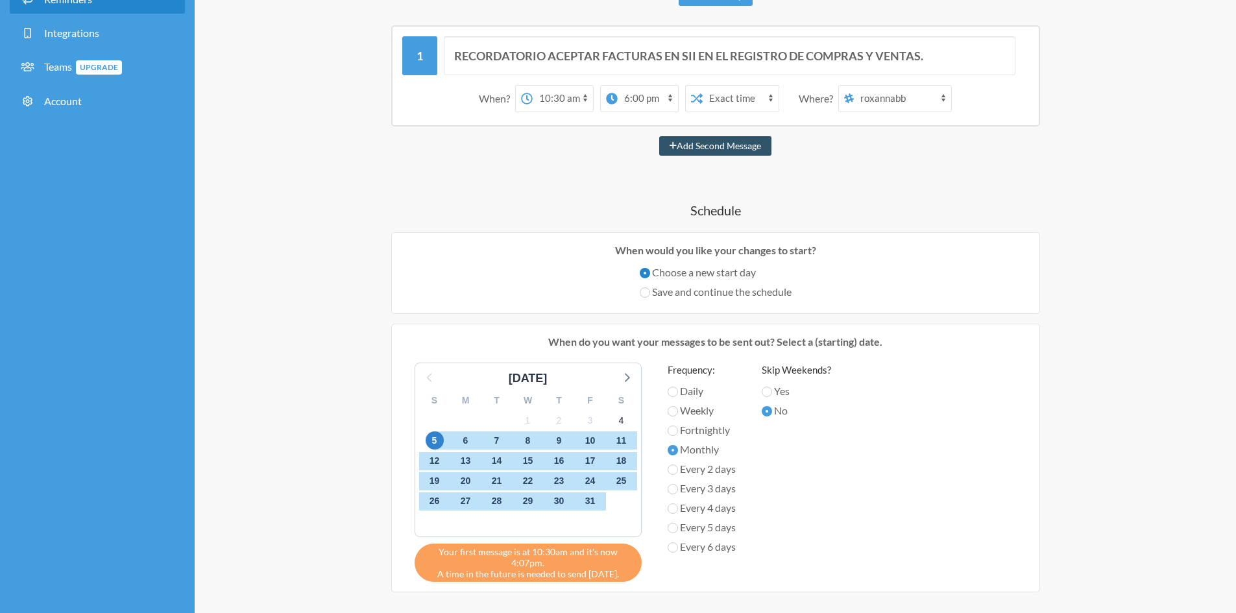
scroll to position [195, 0]
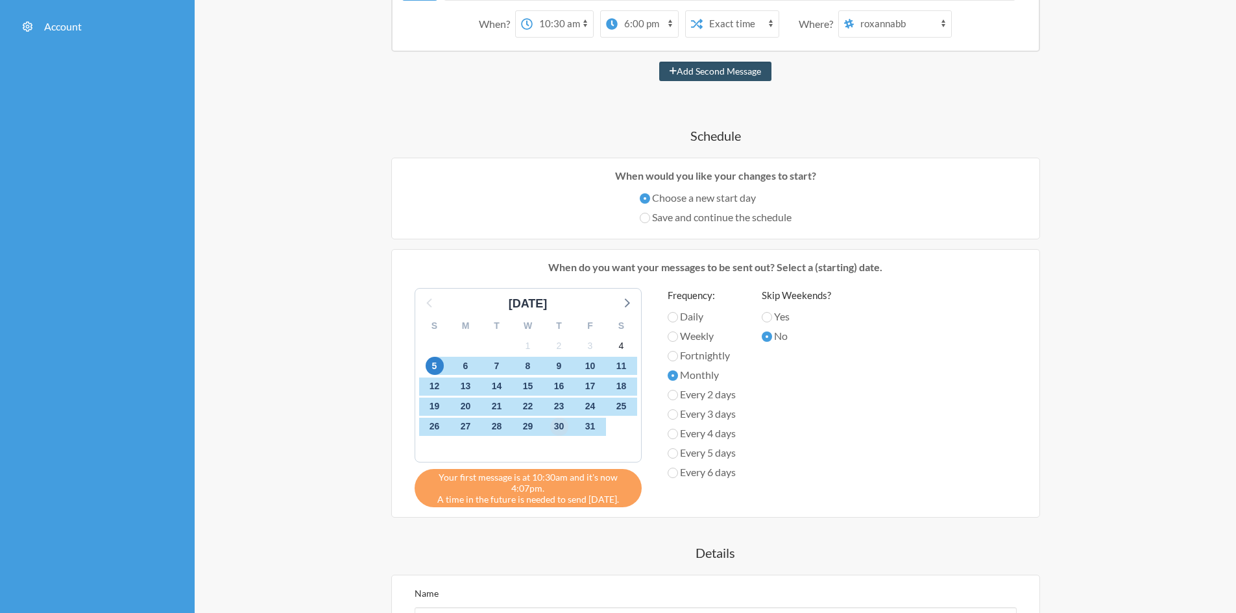
click at [559, 429] on span "30" at bounding box center [559, 427] width 18 height 18
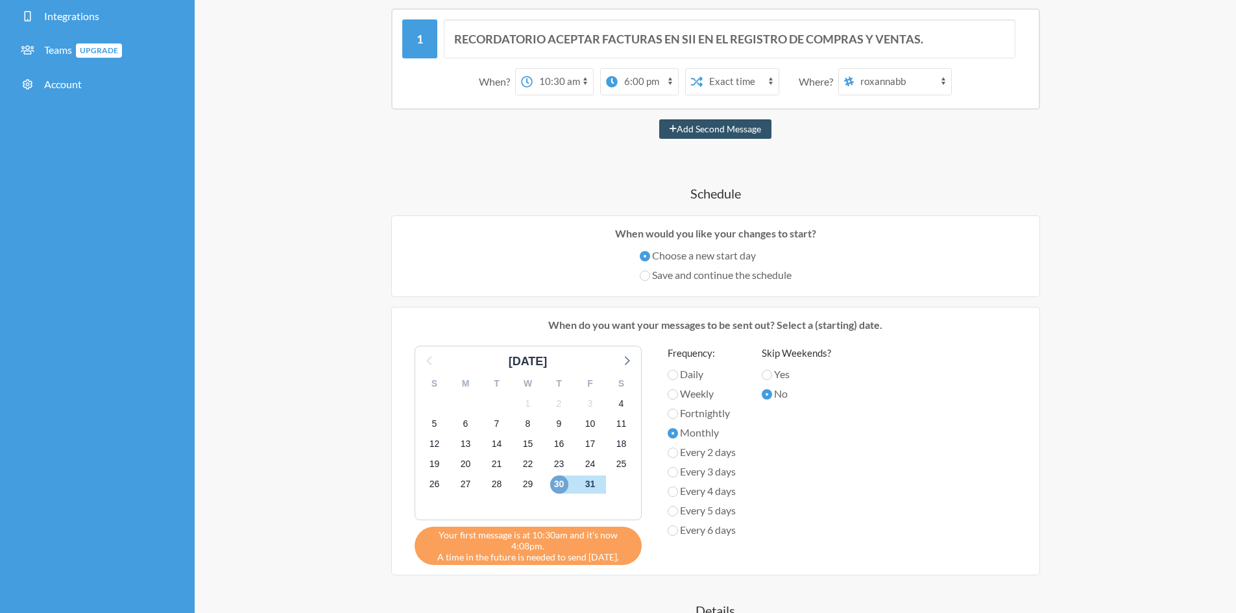
scroll to position [130, 0]
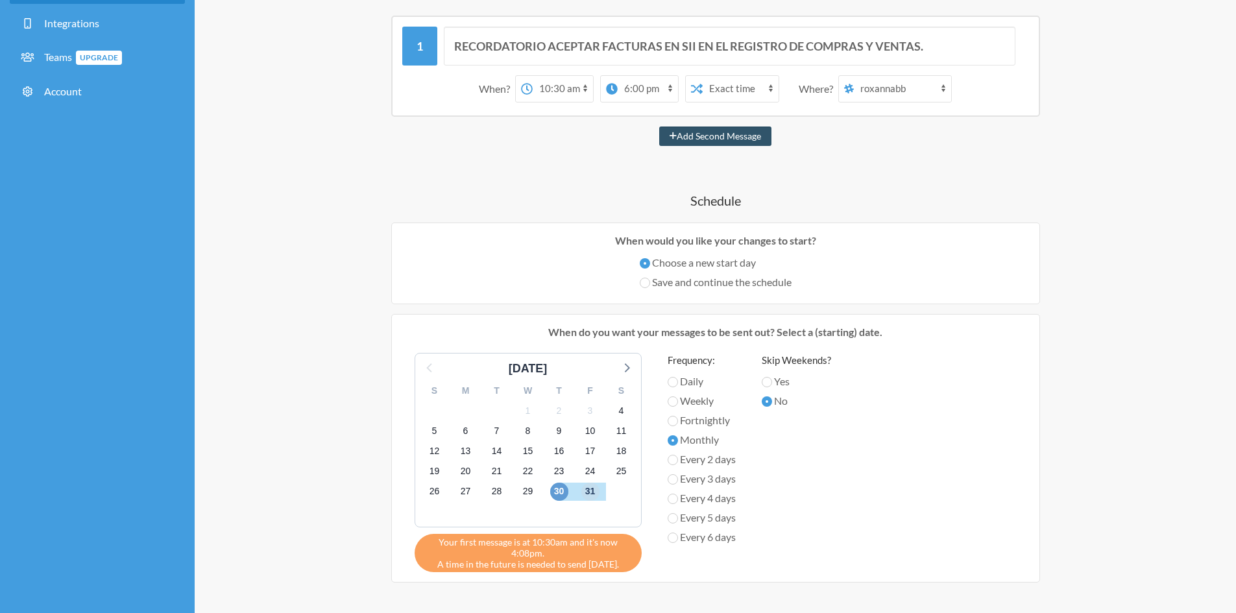
drag, startPoint x: 590, startPoint y: 488, endPoint x: 566, endPoint y: 490, distance: 24.0
click at [566, 490] on div "S M T W T F S 28 29 30 1 2 3 4 5 6 7 8 9 10 11 12 13 14 15 16 17 18 19 20 21 22…" at bounding box center [528, 452] width 226 height 149
click at [433, 451] on span "12" at bounding box center [435, 451] width 18 height 18
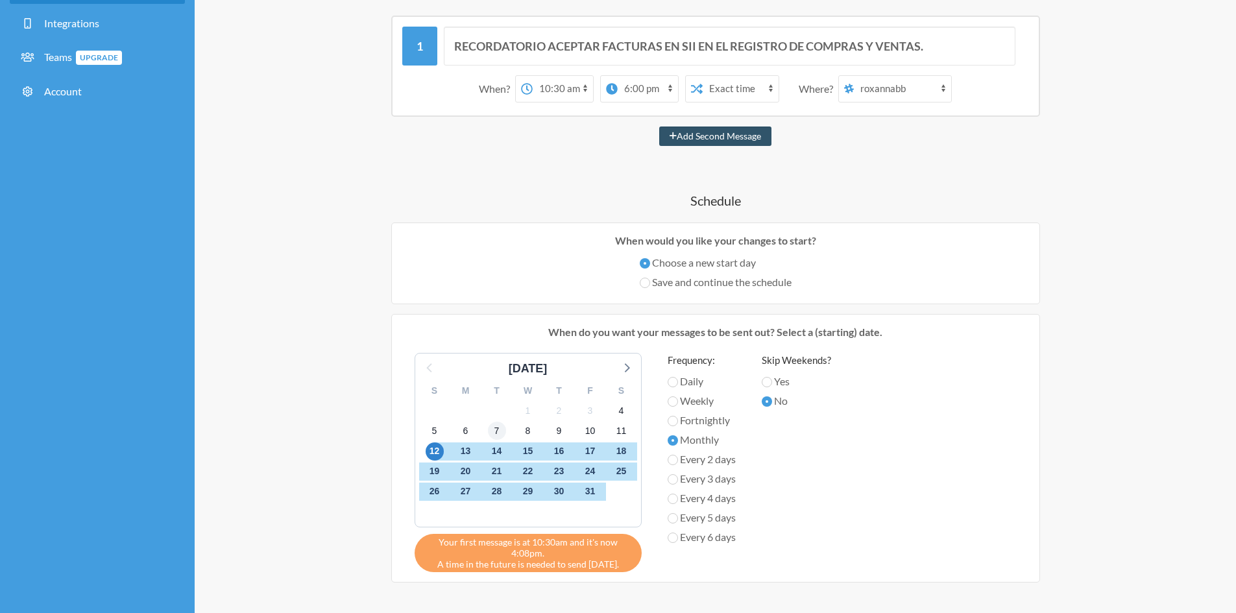
drag, startPoint x: 484, startPoint y: 433, endPoint x: 489, endPoint y: 429, distance: 6.9
click at [488, 429] on div "7" at bounding box center [496, 431] width 31 height 20
click at [581, 492] on div "31" at bounding box center [590, 491] width 31 height 20
click at [590, 496] on span "31" at bounding box center [590, 492] width 18 height 18
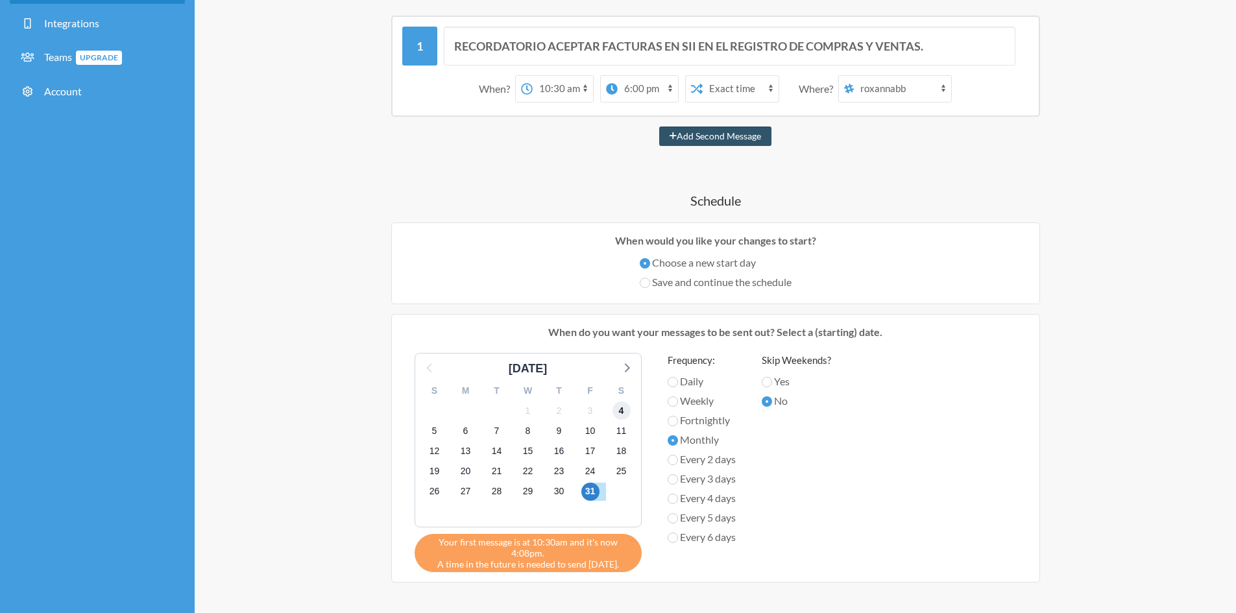
click at [621, 416] on span "4" at bounding box center [621, 411] width 18 height 18
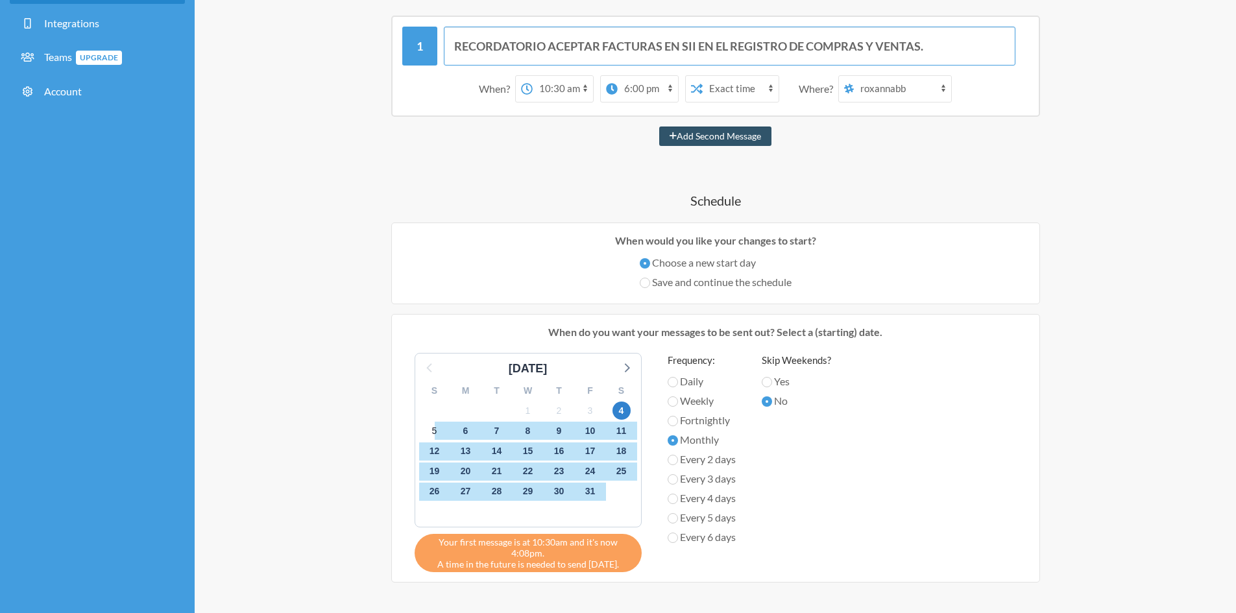
click at [741, 58] on input "RECORDATORIO ACEPTAR FACTURAS EN SII EN EL REGISTRO DE COMPRAS Y VENTAS." at bounding box center [729, 46] width 571 height 39
click at [738, 86] on select "Exact time Random time" at bounding box center [741, 89] width 76 height 26
click at [703, 76] on select "Exact time Random time" at bounding box center [741, 89] width 76 height 26
click at [746, 91] on select "Exact time Random time" at bounding box center [741, 89] width 76 height 26
select select "false"
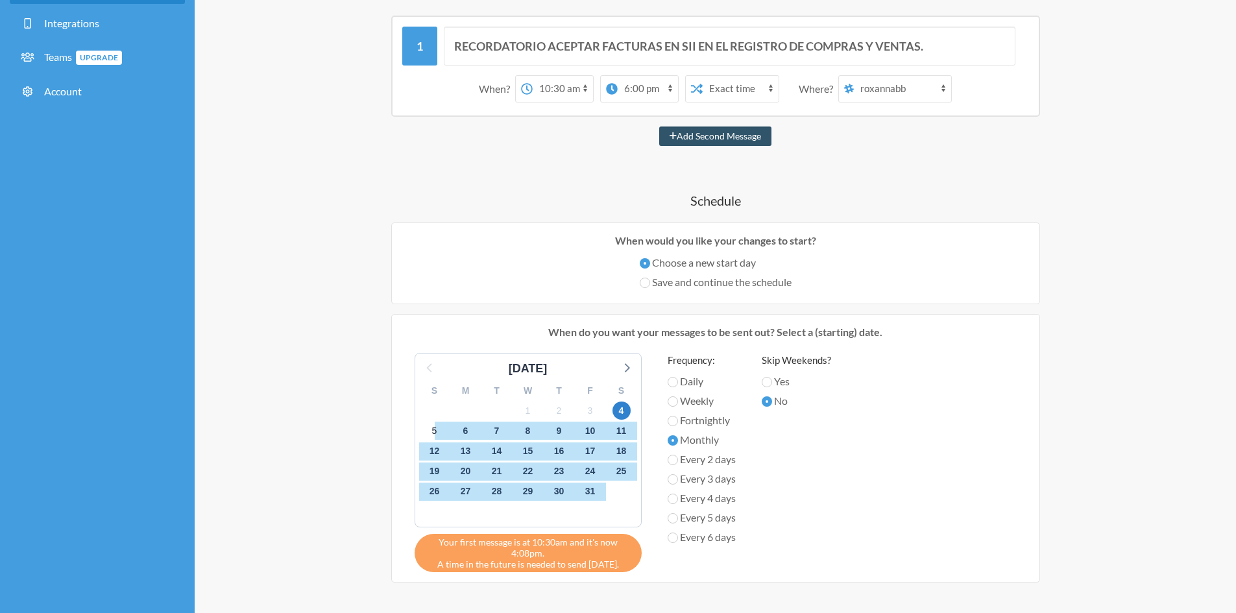
click at [703, 76] on select "Exact time Random time" at bounding box center [741, 89] width 76 height 26
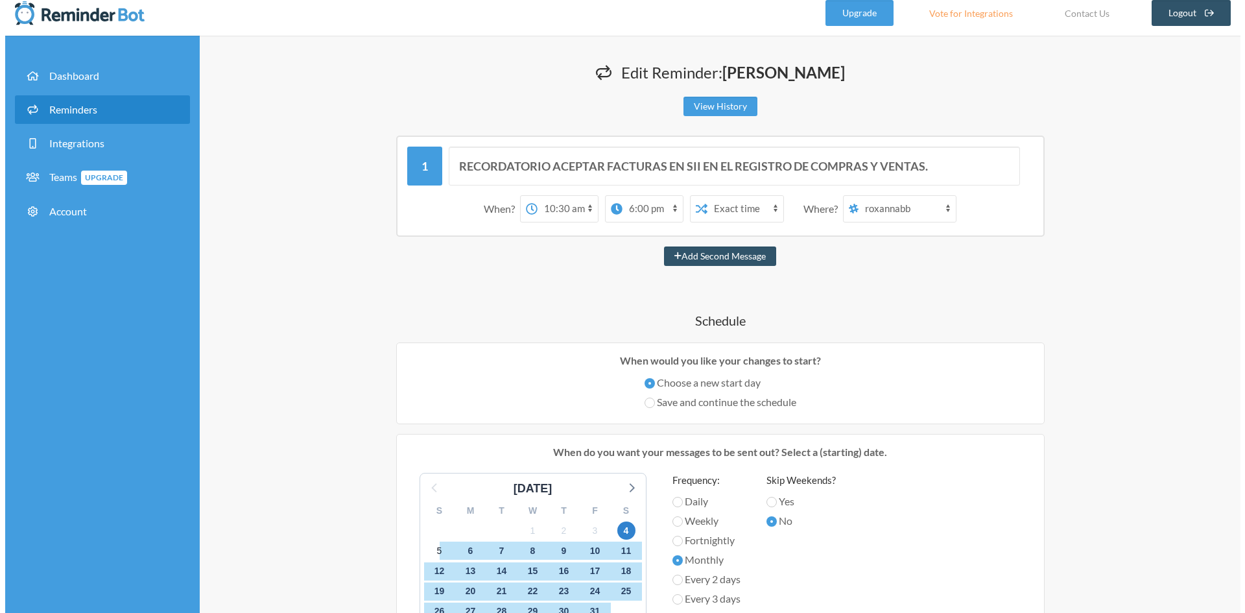
scroll to position [0, 0]
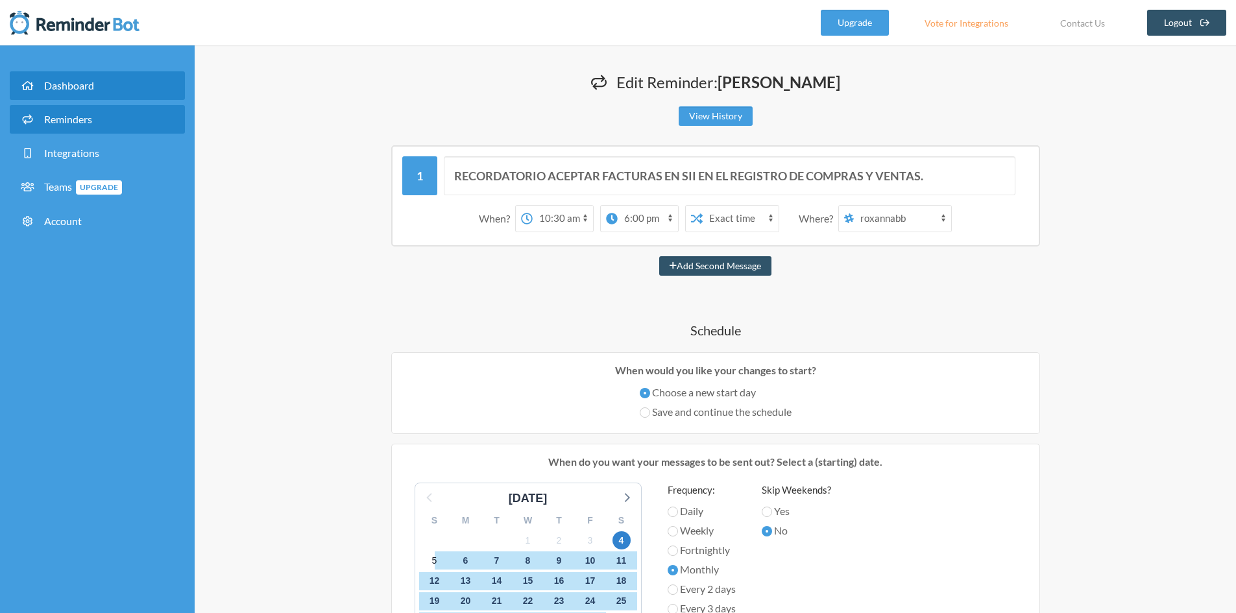
click at [71, 84] on span "Dashboard" at bounding box center [69, 85] width 50 height 12
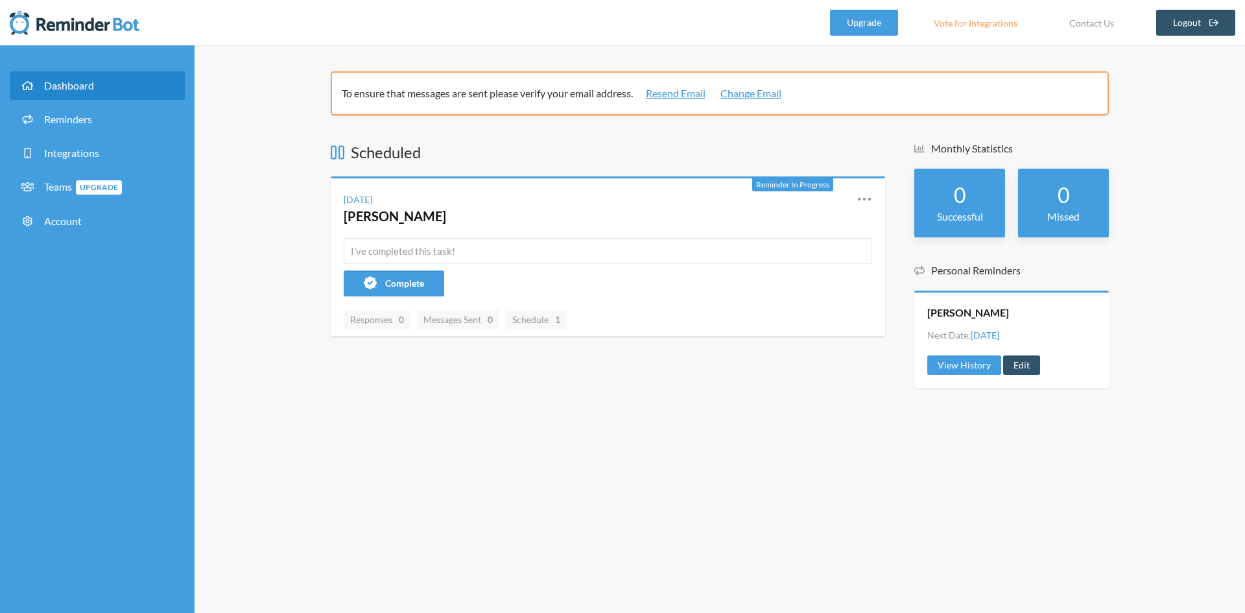
click at [1037, 516] on div "To ensure that messages are sent please verify your email address. Resend Email…" at bounding box center [720, 329] width 1051 height 568
